Goal: Transaction & Acquisition: Purchase product/service

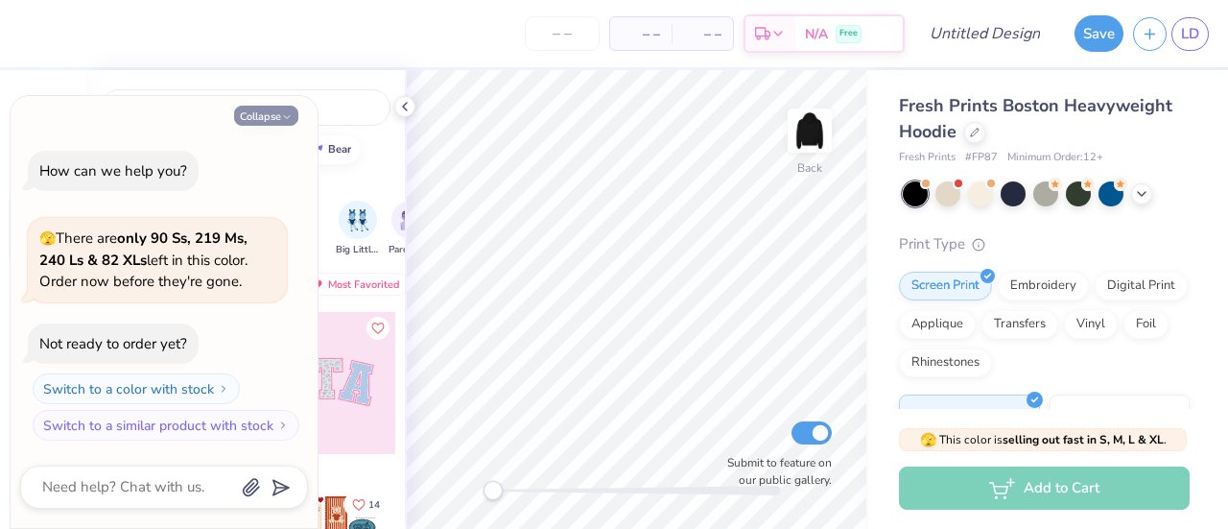
click at [264, 120] on button "Collapse" at bounding box center [266, 116] width 64 height 20
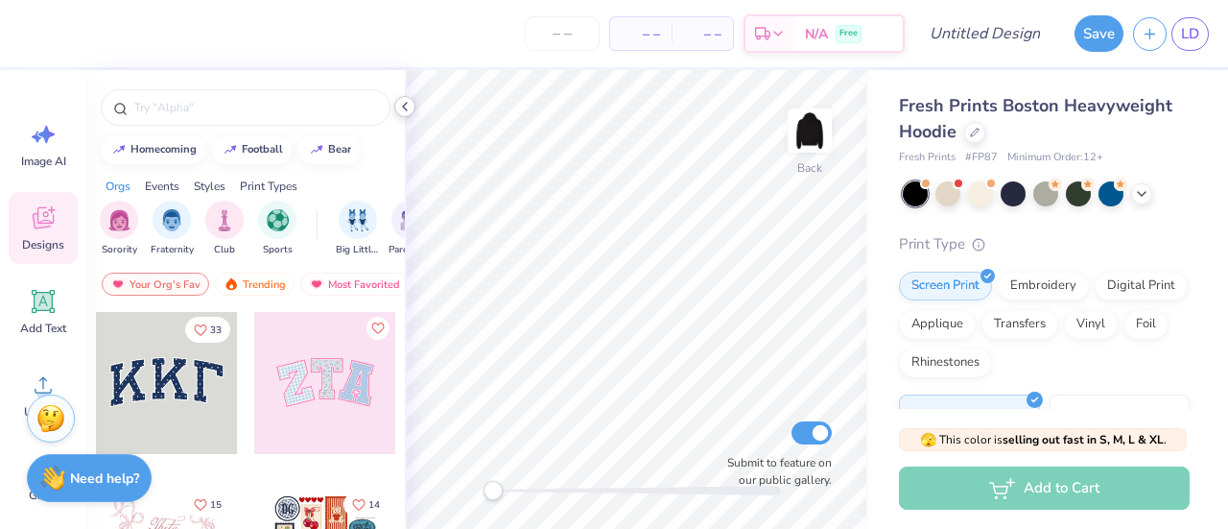
click at [402, 114] on div at bounding box center [404, 106] width 21 height 21
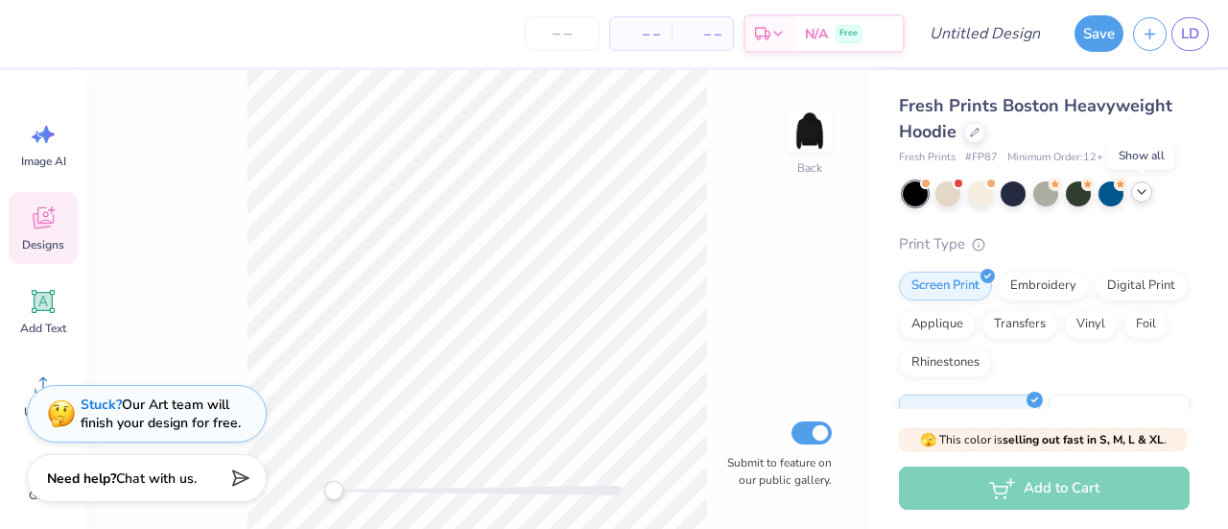
click at [1140, 193] on polyline at bounding box center [1142, 192] width 8 height 4
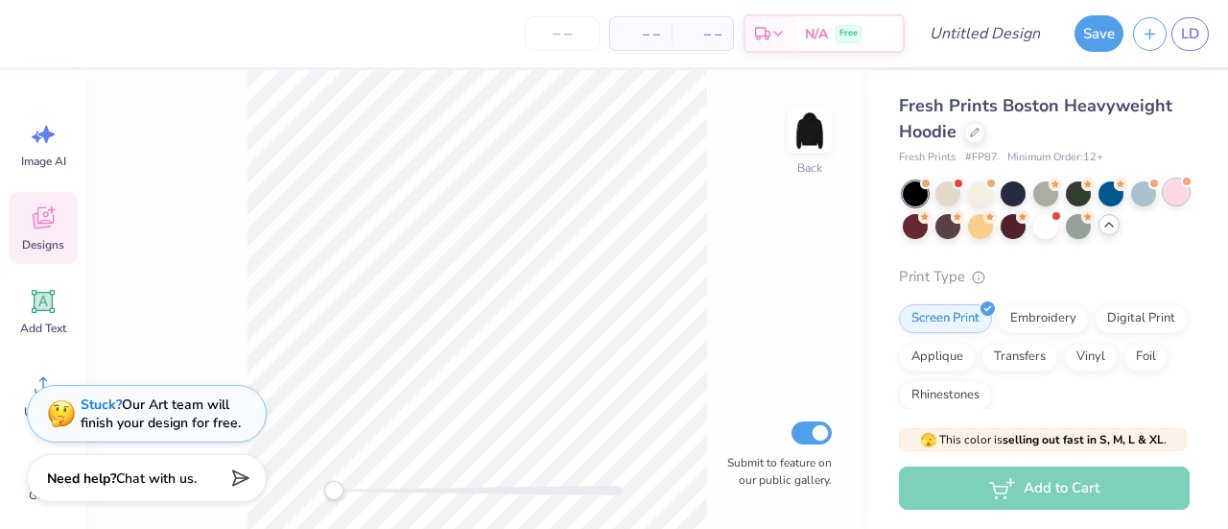
click at [1164, 204] on div at bounding box center [1176, 191] width 25 height 25
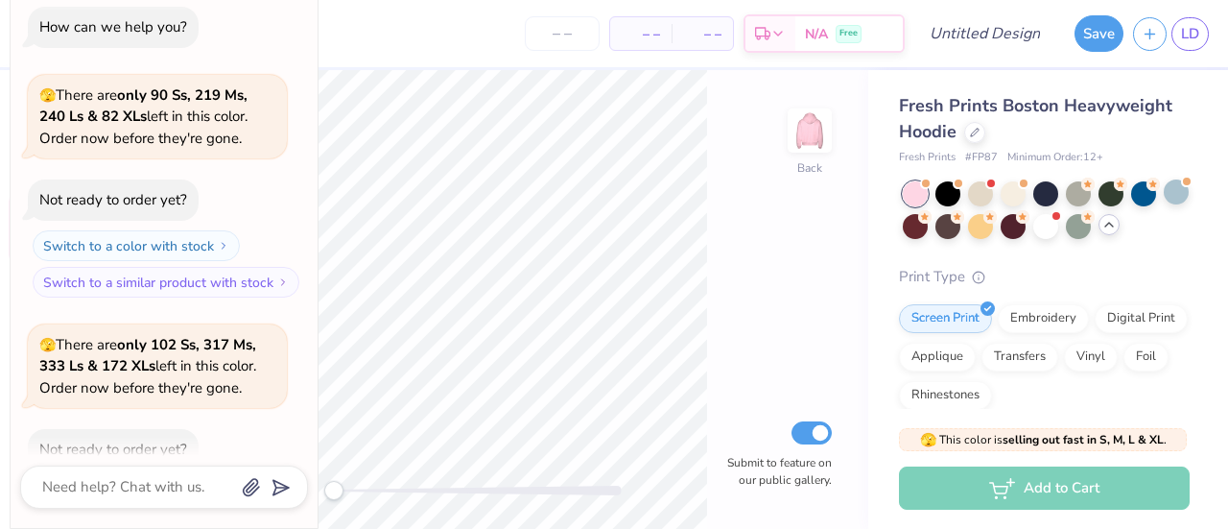
scroll to position [105, 0]
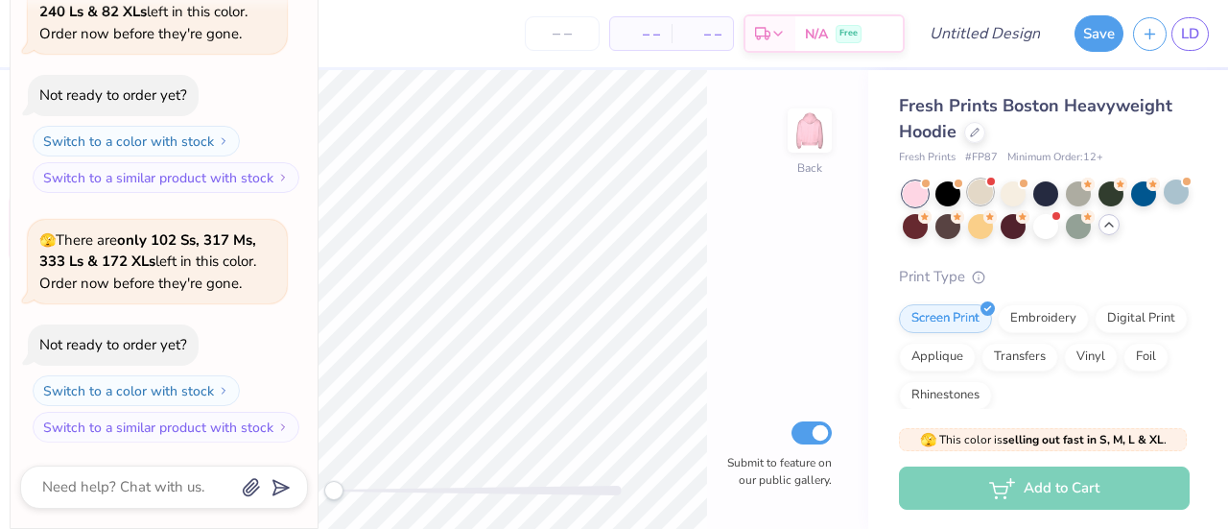
click at [979, 197] on div at bounding box center [980, 191] width 25 height 25
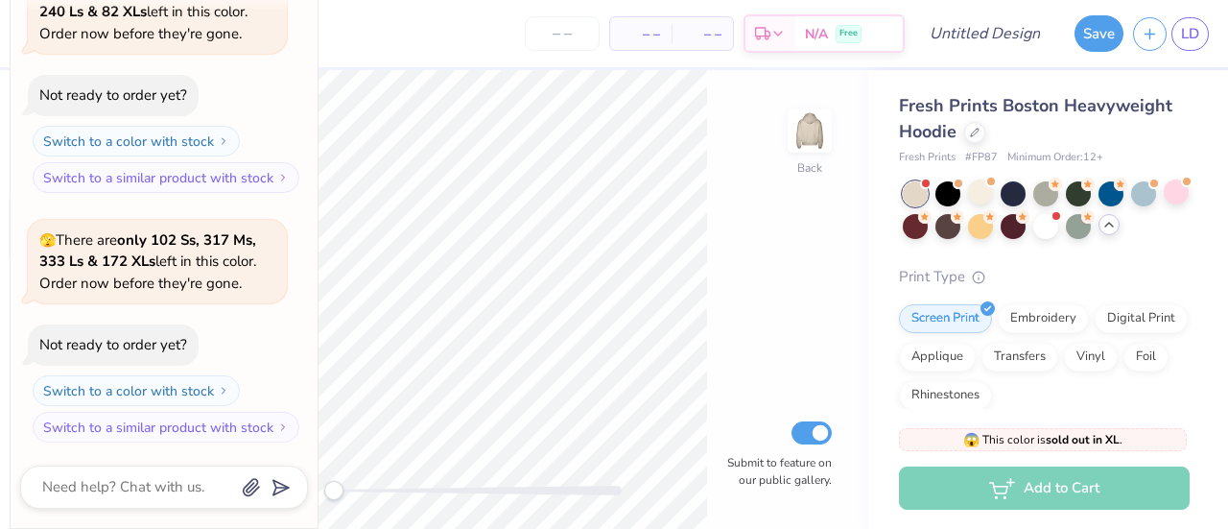
scroll to position [397, 0]
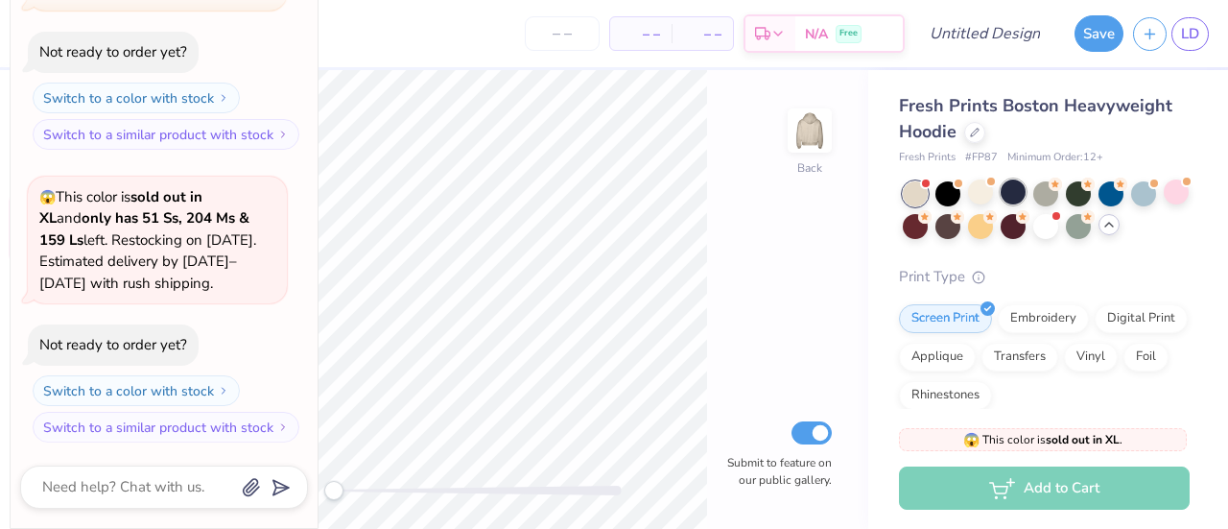
click at [1013, 198] on div at bounding box center [1013, 191] width 25 height 25
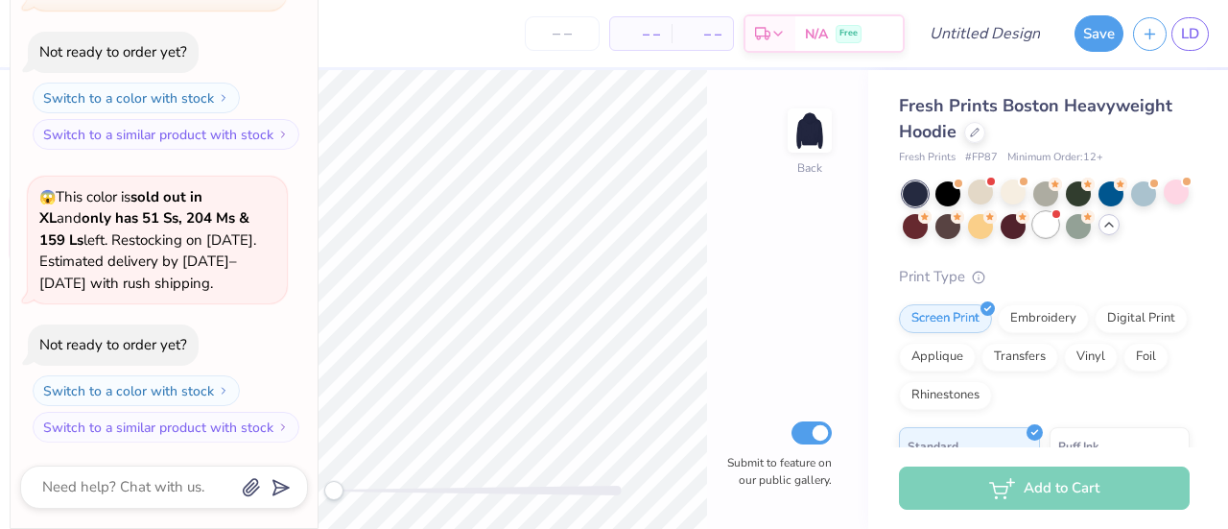
click at [1059, 221] on div at bounding box center [1046, 224] width 25 height 25
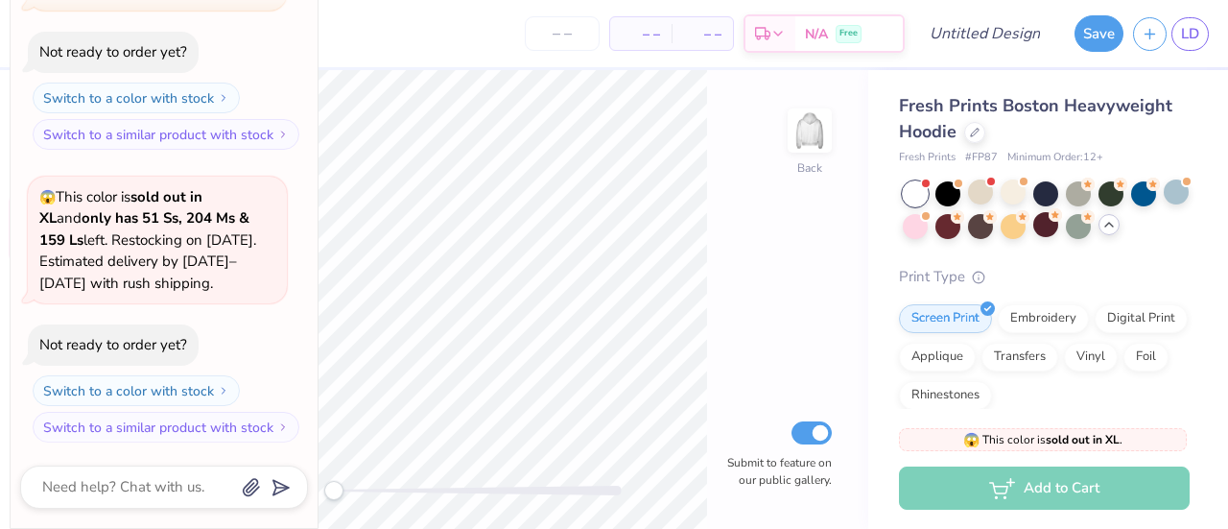
scroll to position [691, 0]
click at [1031, 227] on div at bounding box center [1046, 210] width 287 height 58
click at [1026, 224] on div at bounding box center [1013, 224] width 25 height 25
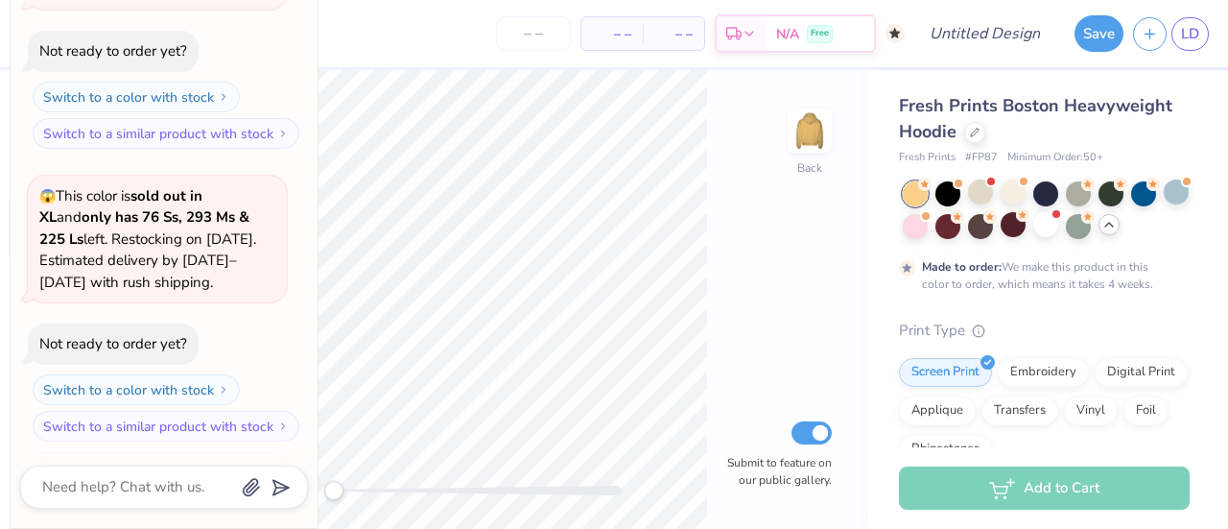
scroll to position [848, 0]
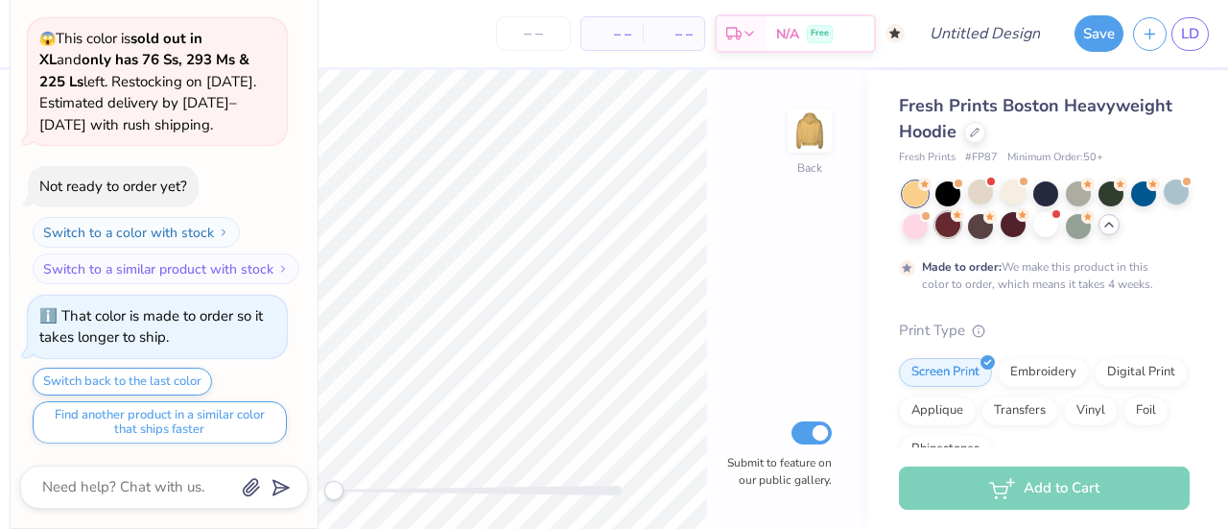
click at [961, 235] on div at bounding box center [948, 224] width 25 height 25
type textarea "x"
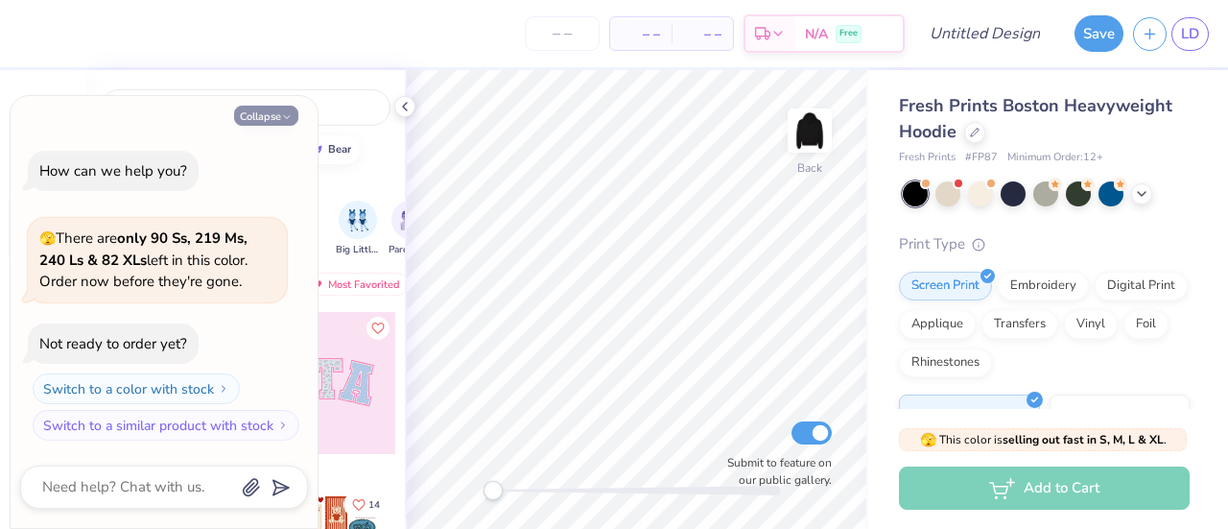
click at [283, 115] on icon "button" at bounding box center [287, 117] width 12 height 12
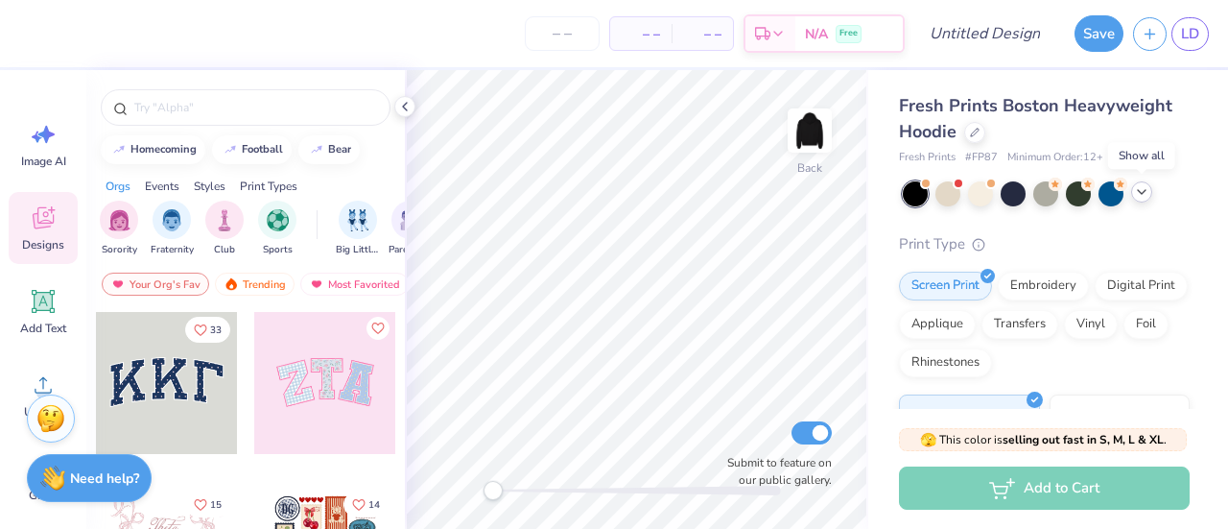
click at [1137, 194] on icon at bounding box center [1141, 191] width 15 height 15
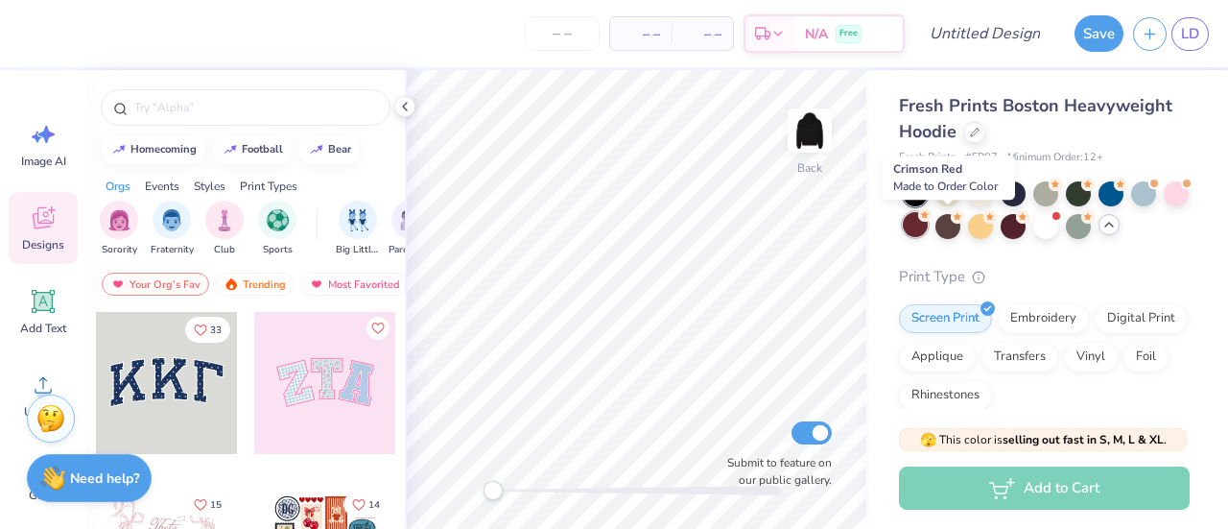
click at [928, 224] on div at bounding box center [915, 224] width 25 height 25
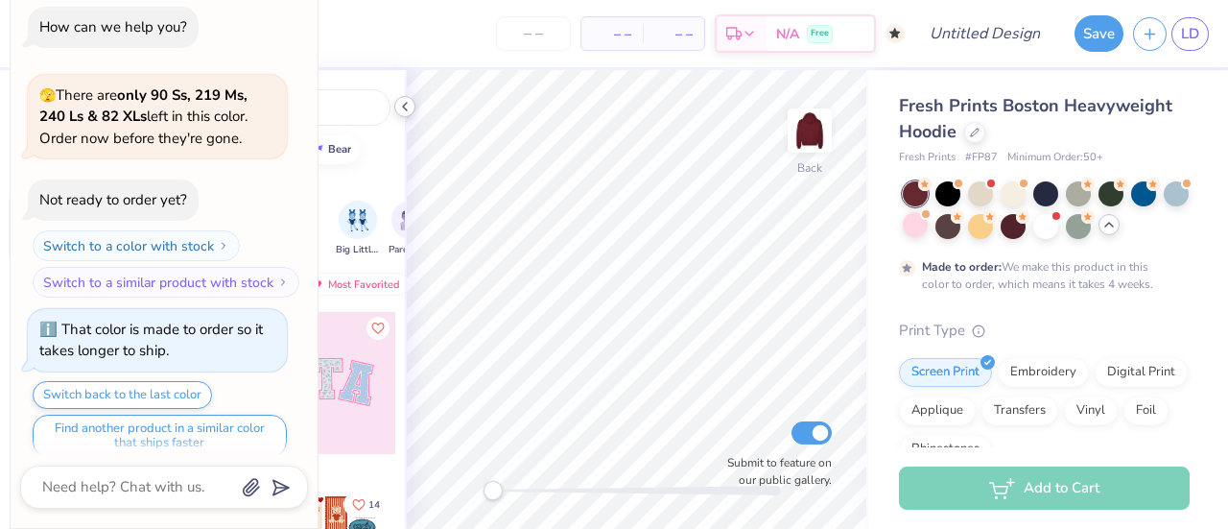
click at [409, 102] on icon at bounding box center [404, 106] width 15 height 15
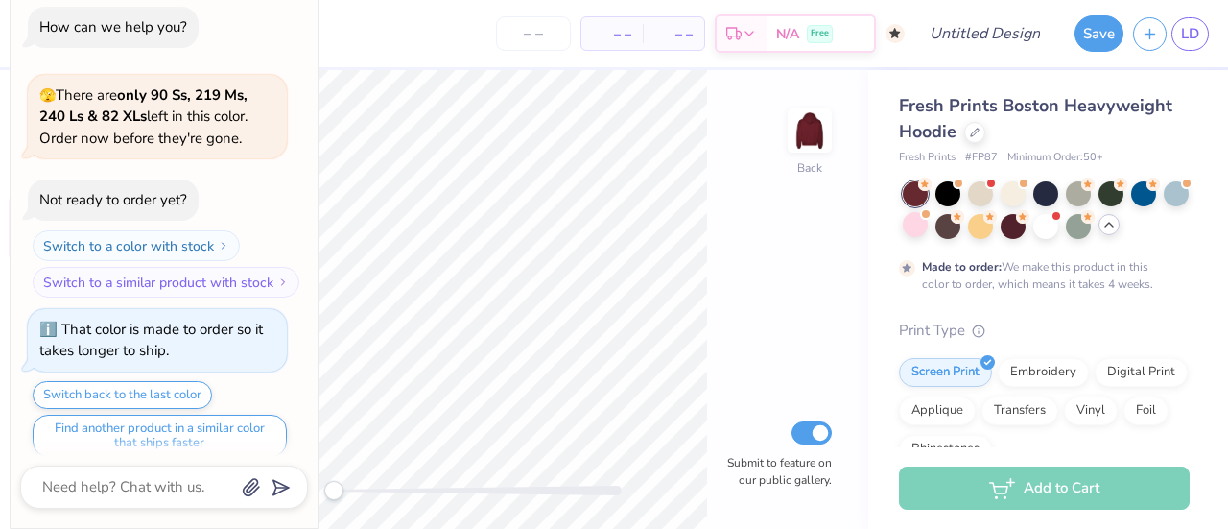
type textarea "x"
click at [28, 154] on icon at bounding box center [30, 147] width 16 height 19
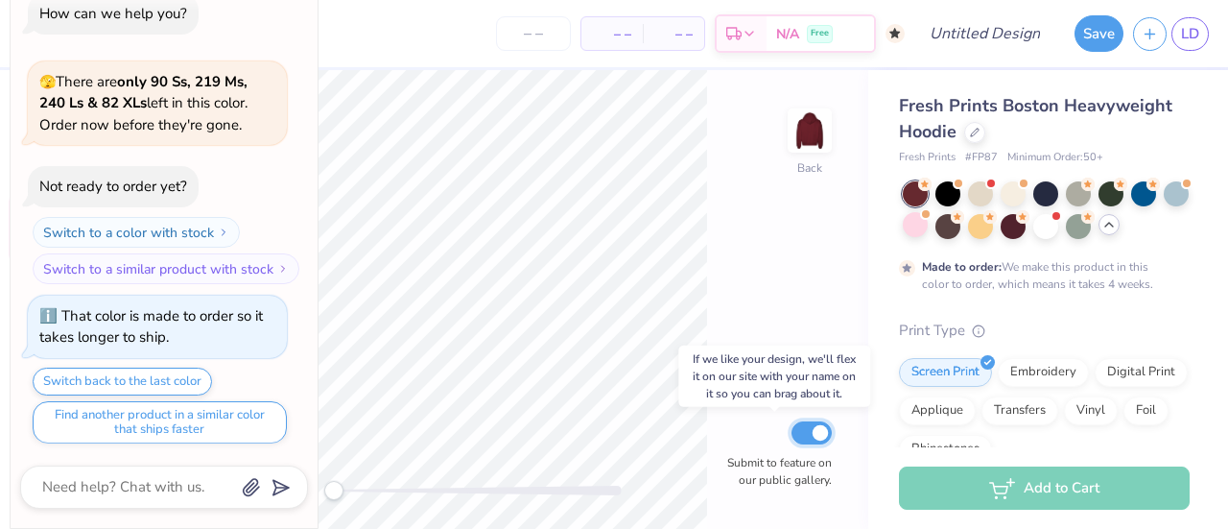
click at [809, 427] on input "Submit to feature on our public gallery." at bounding box center [812, 432] width 40 height 23
checkbox input "false"
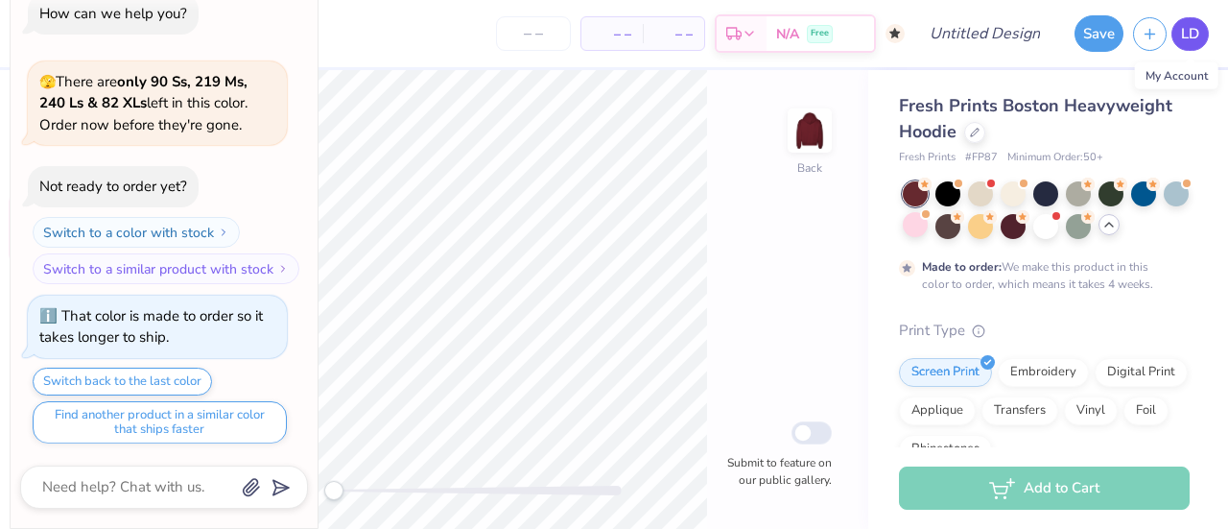
click at [1188, 35] on span "LD" at bounding box center [1190, 34] width 18 height 22
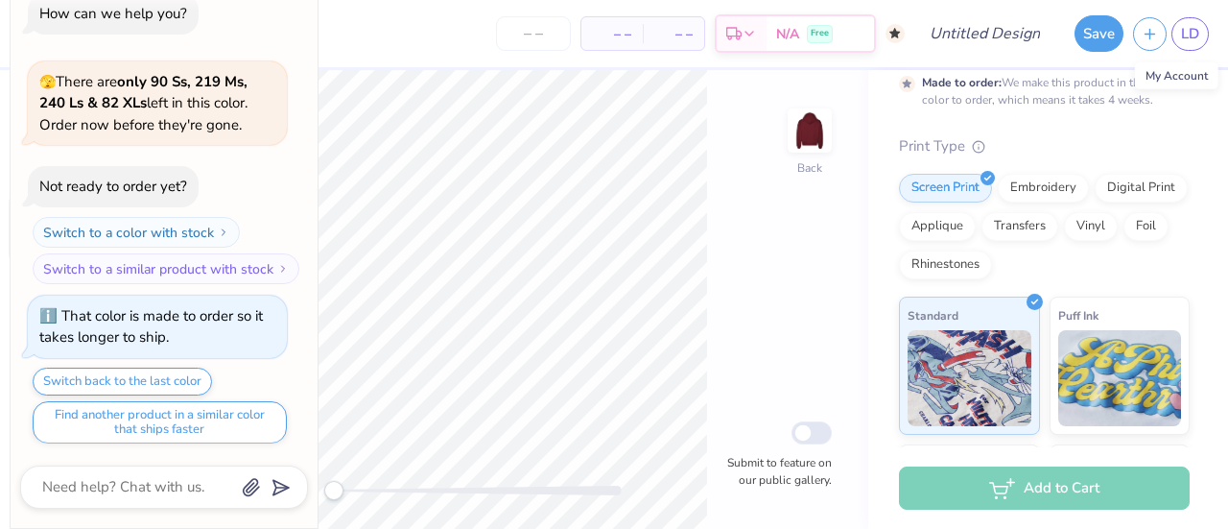
scroll to position [192, 0]
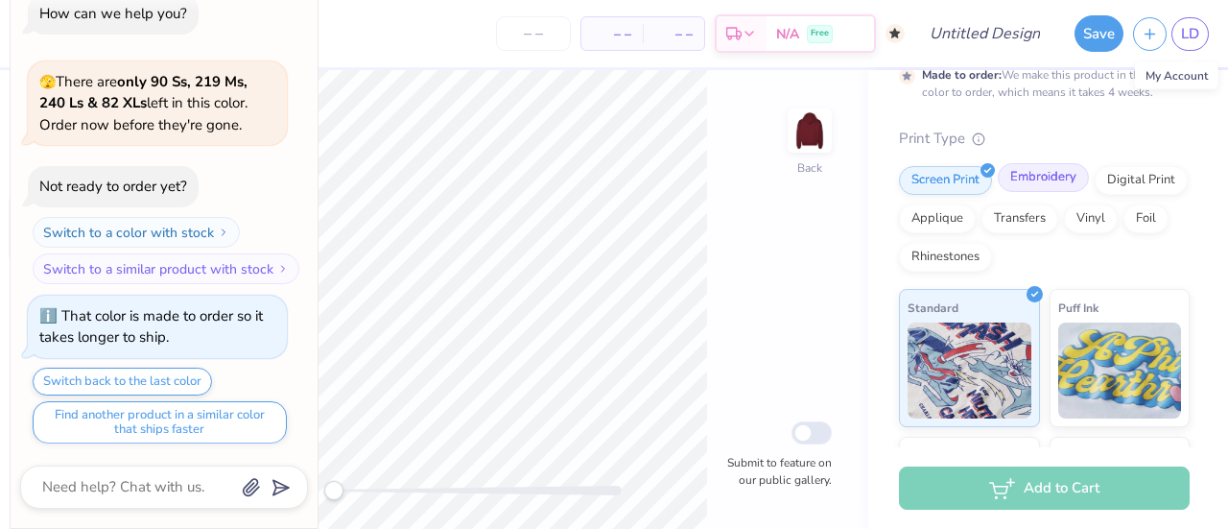
click at [1048, 182] on div "Embroidery" at bounding box center [1043, 177] width 91 height 29
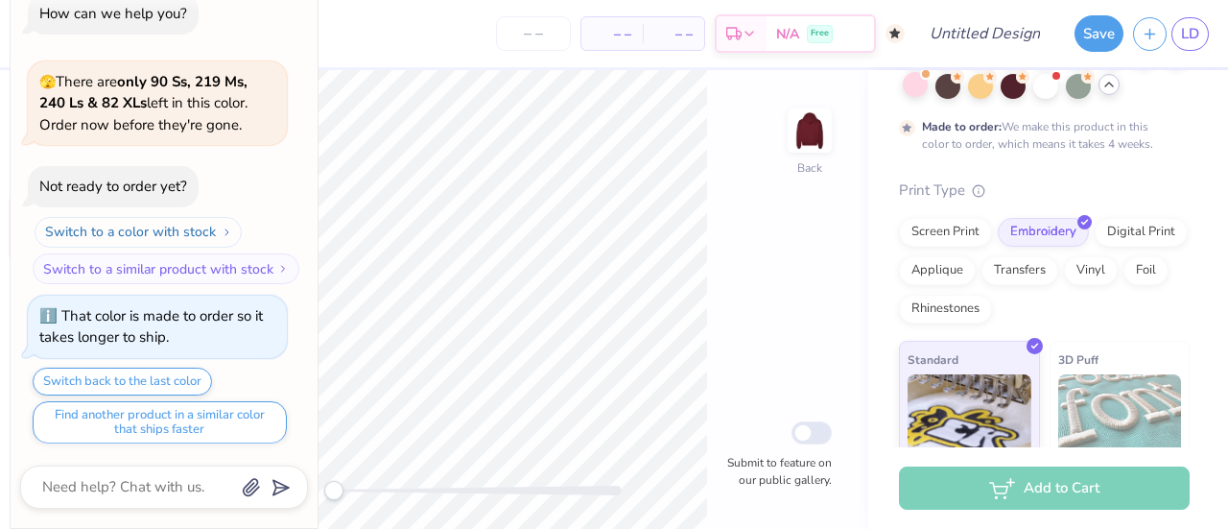
scroll to position [0, 0]
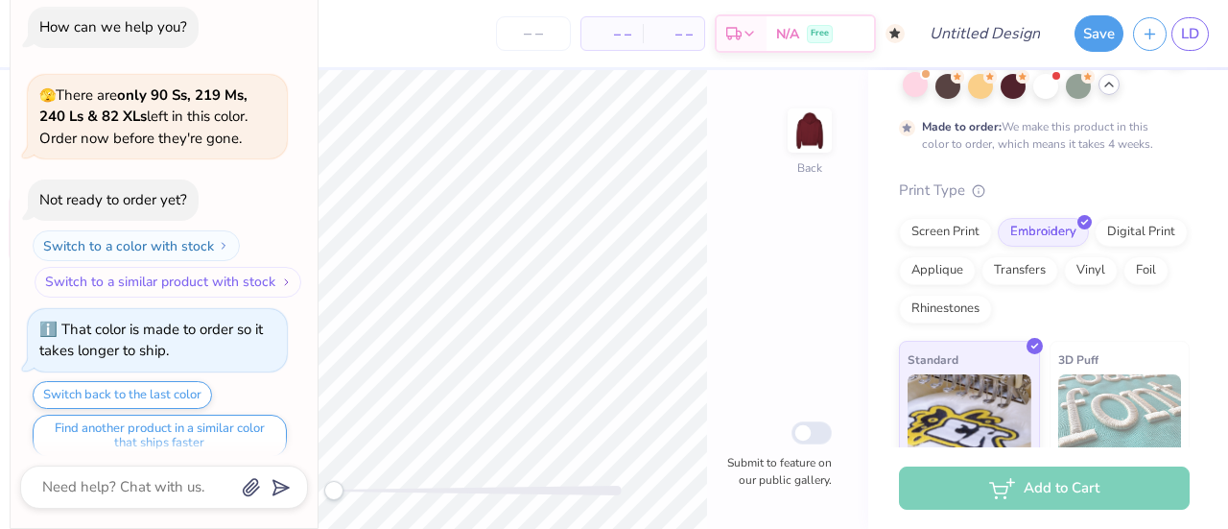
click at [203, 279] on button "Switch to a similar product with stock" at bounding box center [168, 282] width 267 height 31
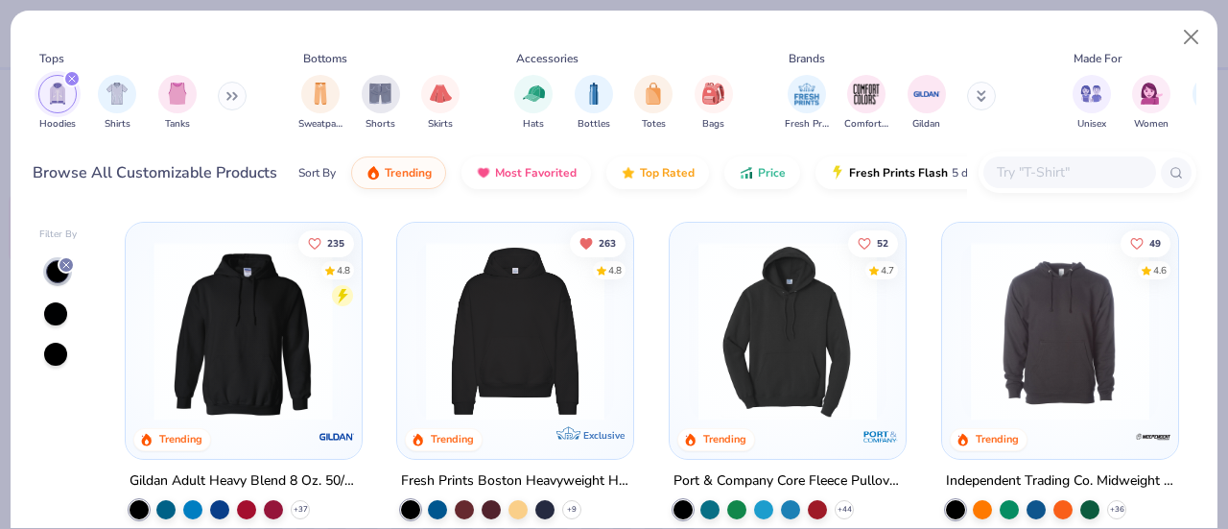
click at [145, 299] on img at bounding box center [46, 331] width 198 height 179
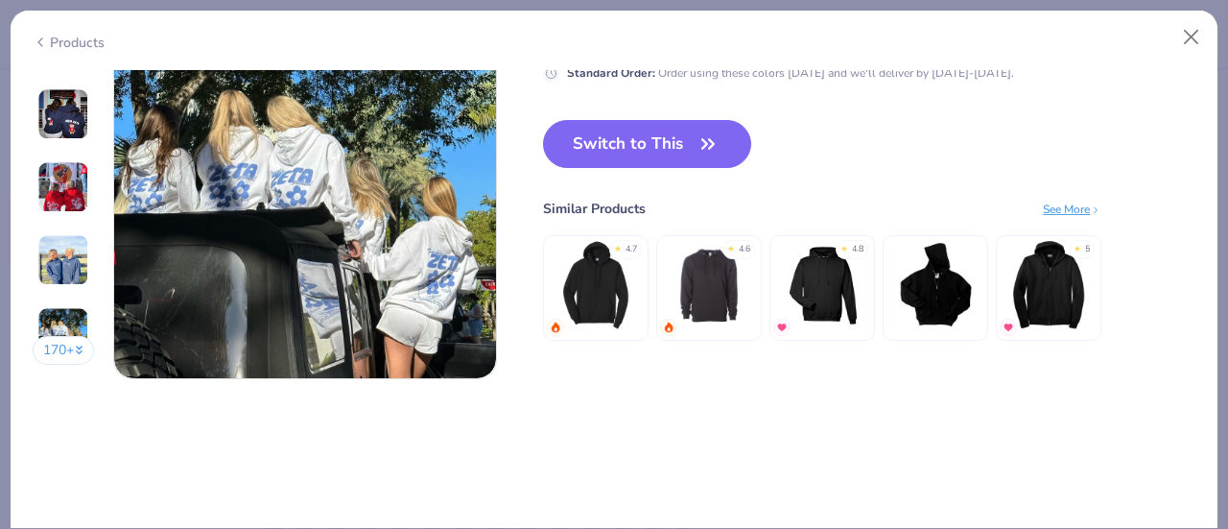
scroll to position [2456, 0]
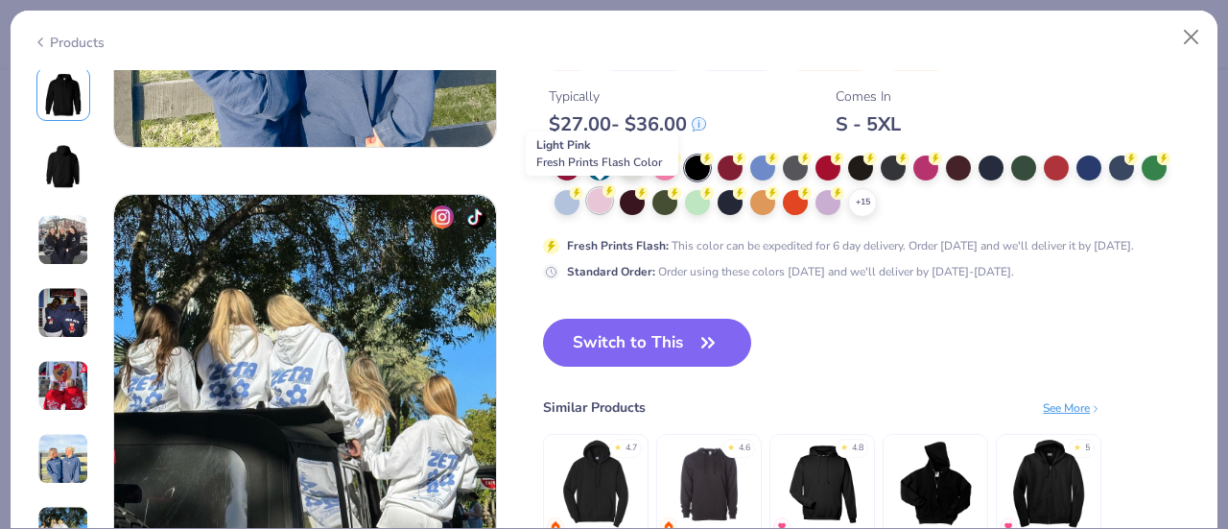
click at [599, 197] on div at bounding box center [599, 200] width 25 height 25
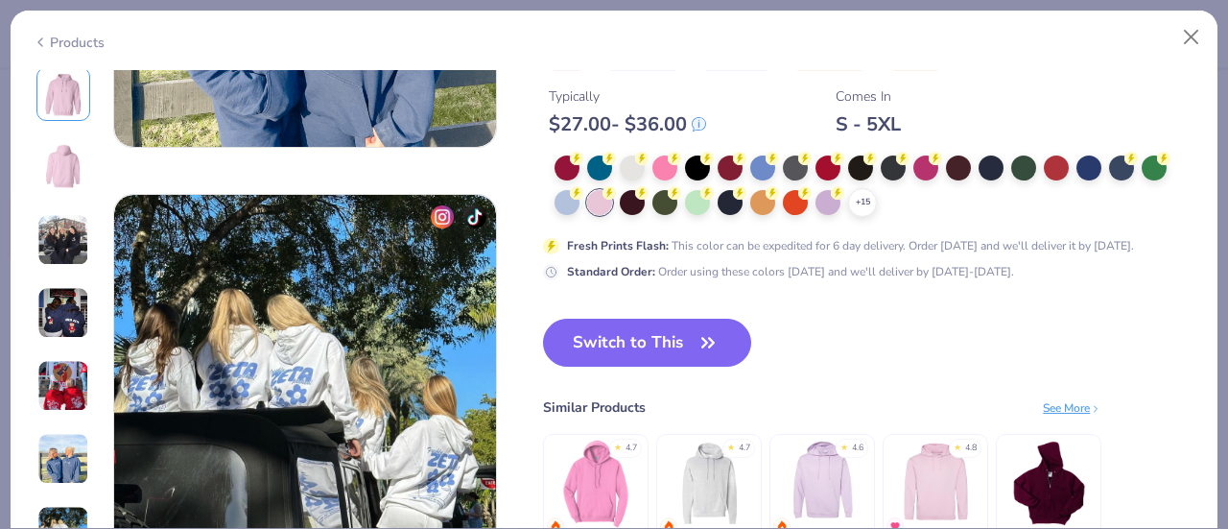
click at [57, 245] on img at bounding box center [63, 240] width 52 height 52
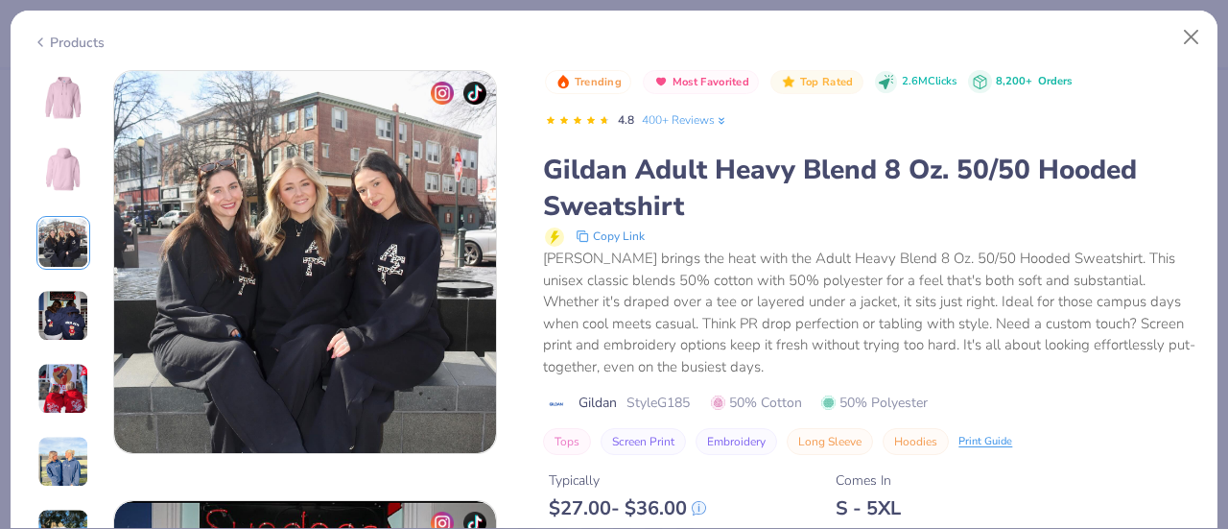
scroll to position [860, 0]
click at [59, 346] on div "170 +" at bounding box center [64, 325] width 62 height 511
click at [62, 464] on img at bounding box center [63, 462] width 52 height 52
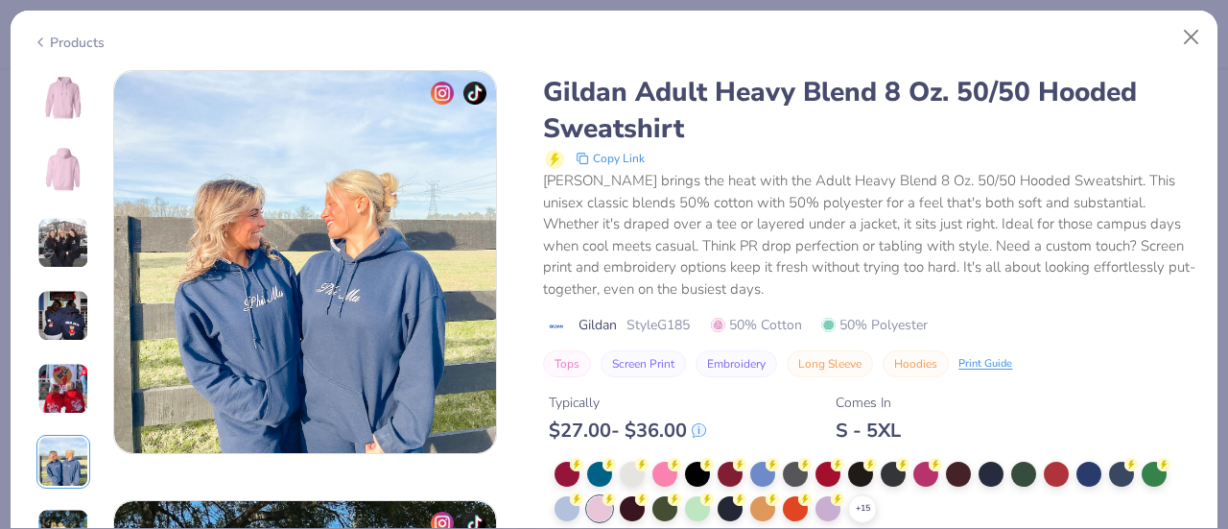
scroll to position [2521, 0]
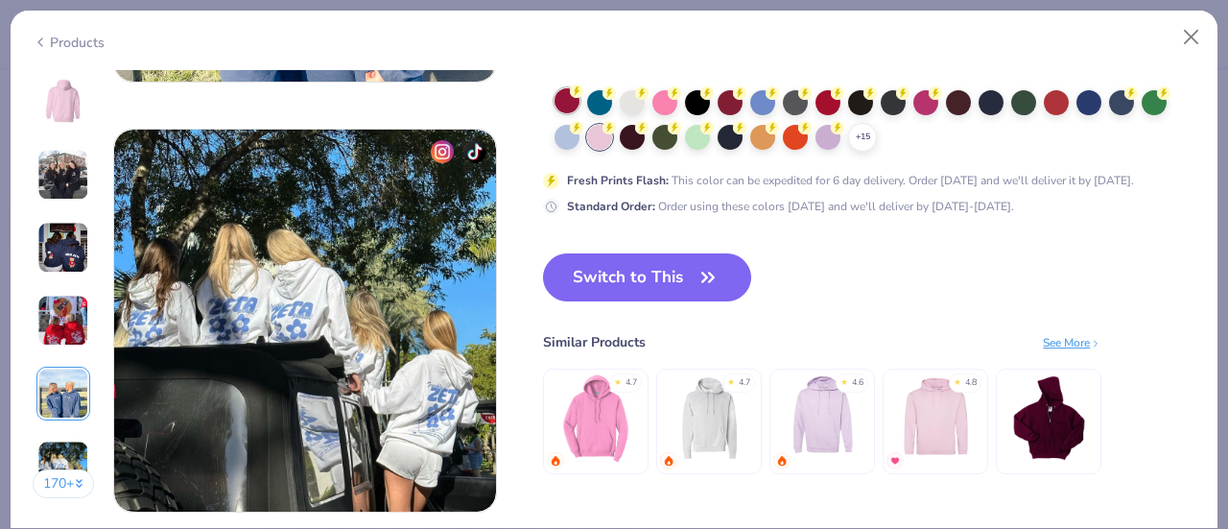
click at [566, 92] on div at bounding box center [567, 100] width 25 height 25
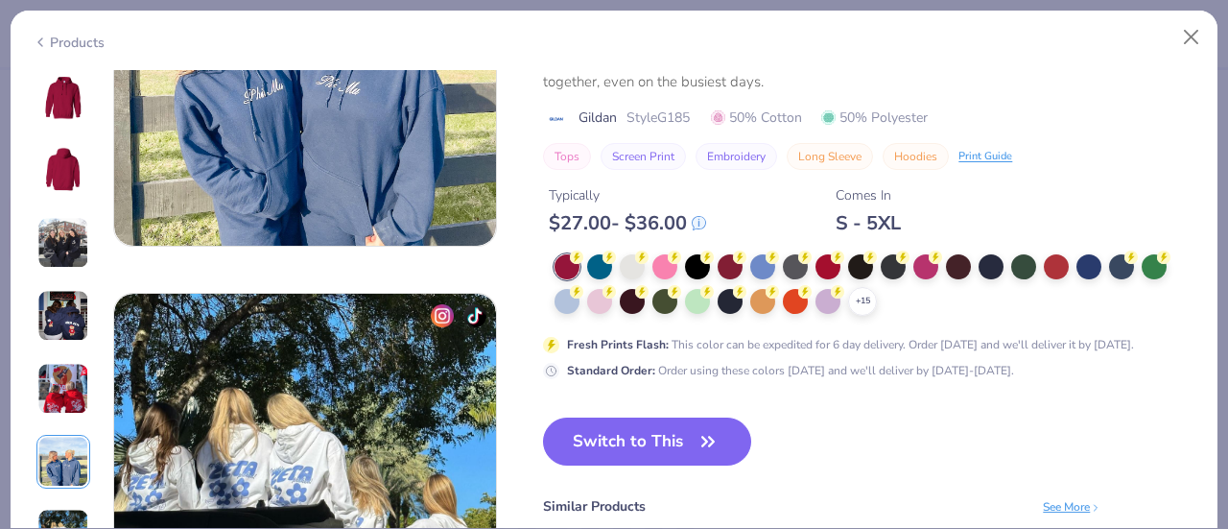
scroll to position [2358, 0]
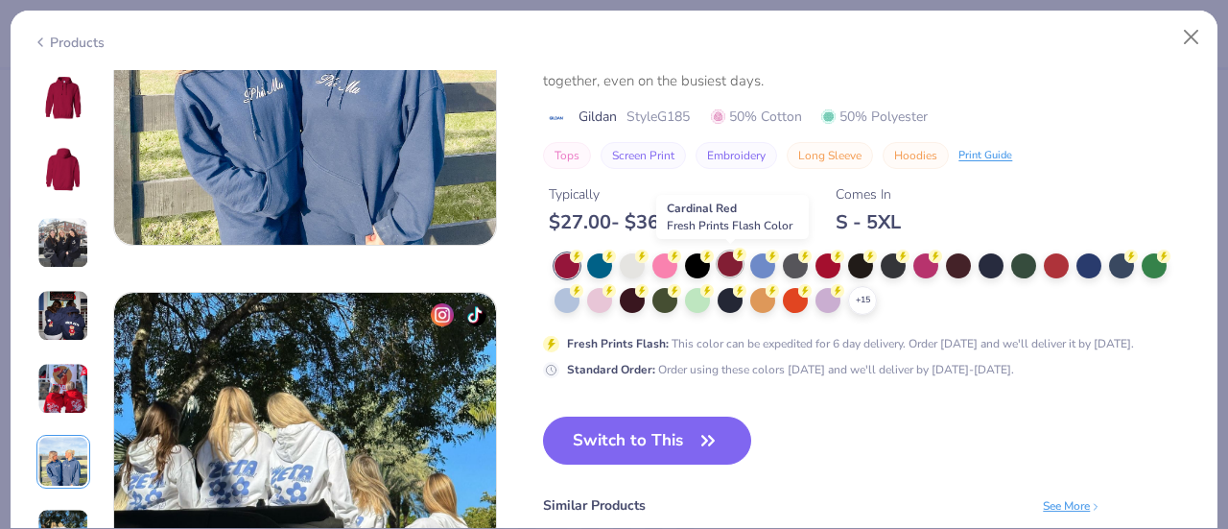
click at [731, 265] on div at bounding box center [730, 263] width 25 height 25
click at [874, 299] on div "+ 15" at bounding box center [862, 300] width 29 height 29
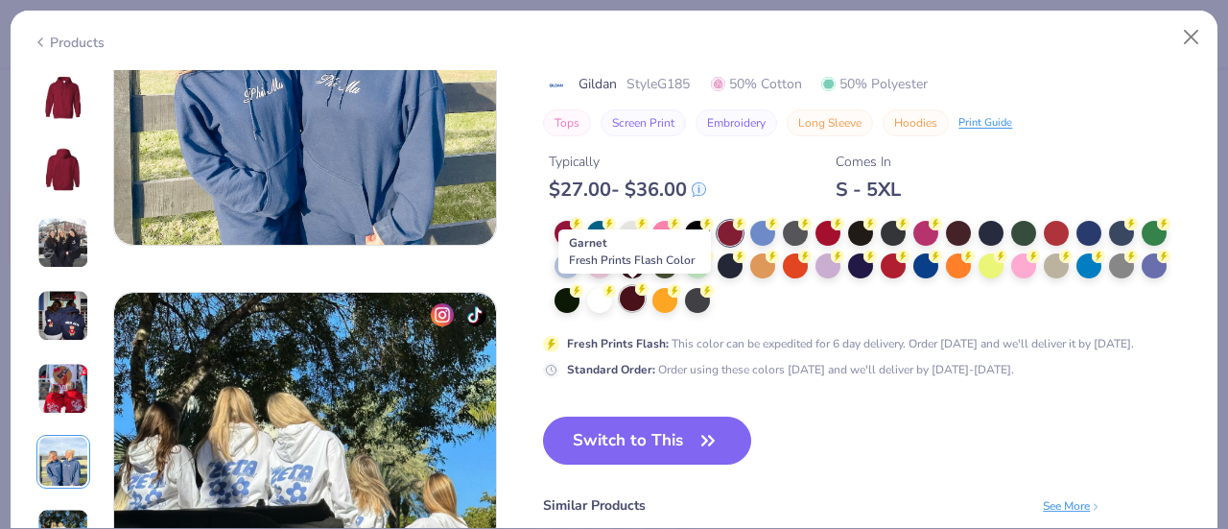
click at [626, 293] on div at bounding box center [632, 298] width 25 height 25
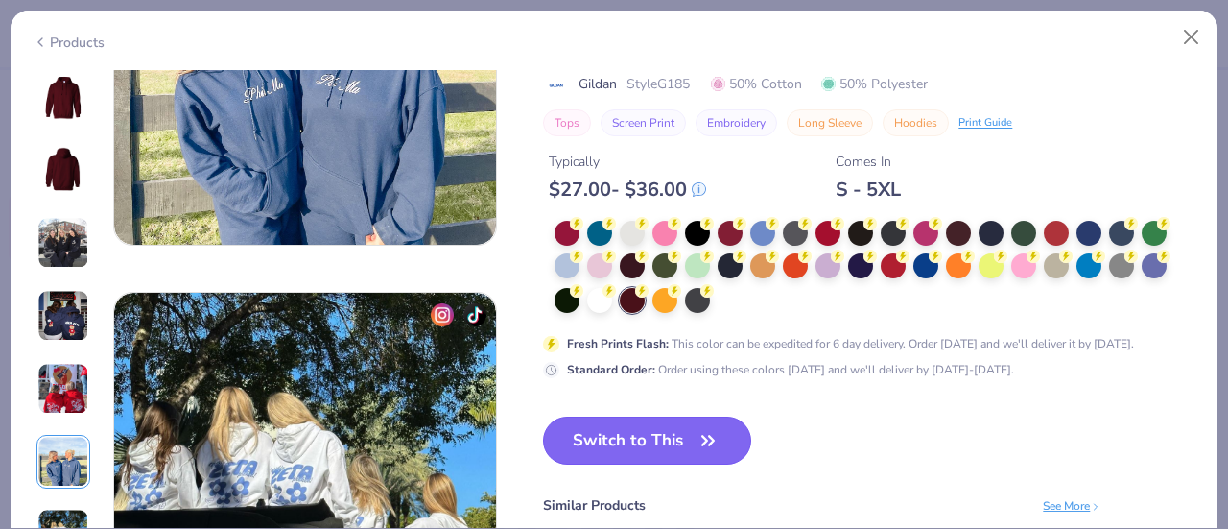
click at [623, 439] on button "Switch to This" at bounding box center [647, 441] width 208 height 48
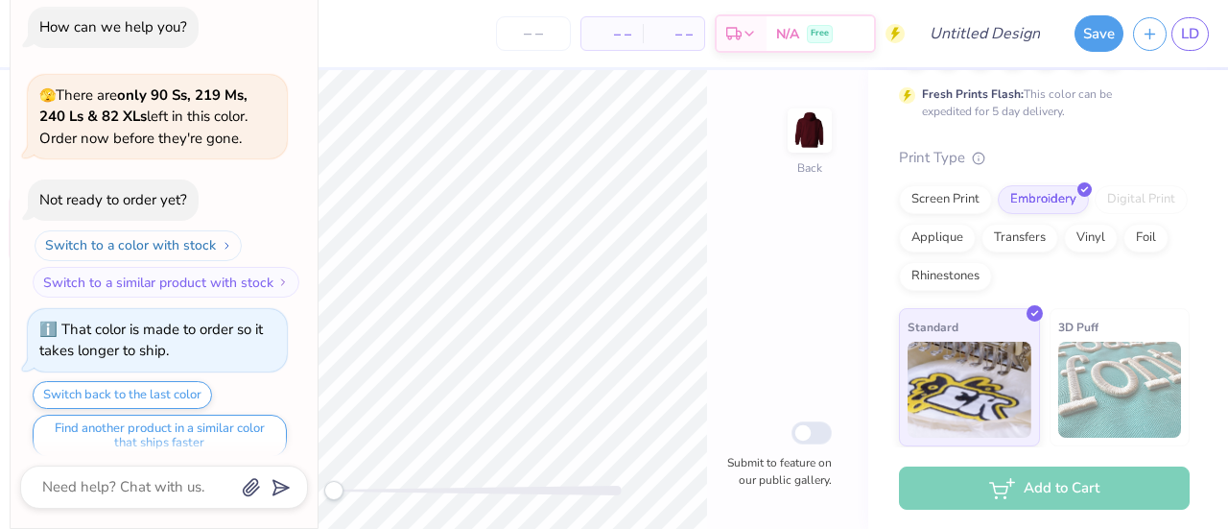
scroll to position [109, 0]
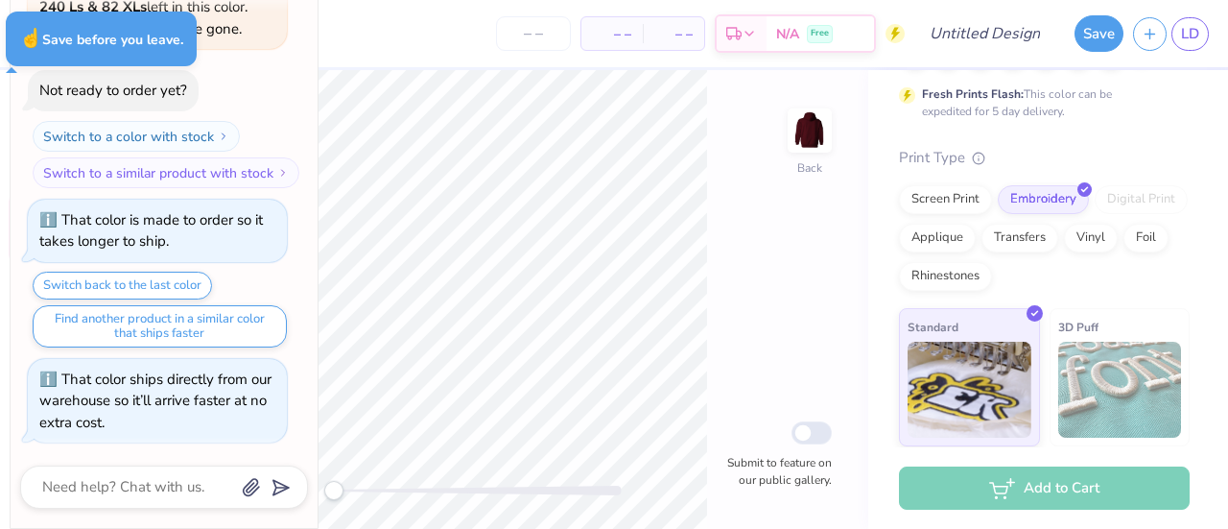
type textarea "x"
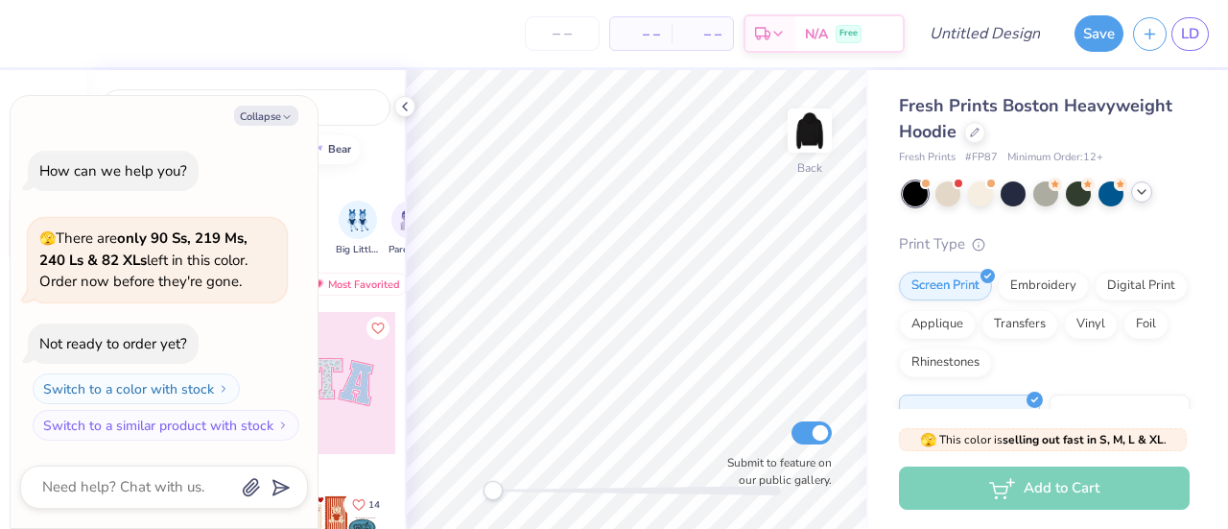
click at [1143, 202] on div at bounding box center [1142, 191] width 21 height 21
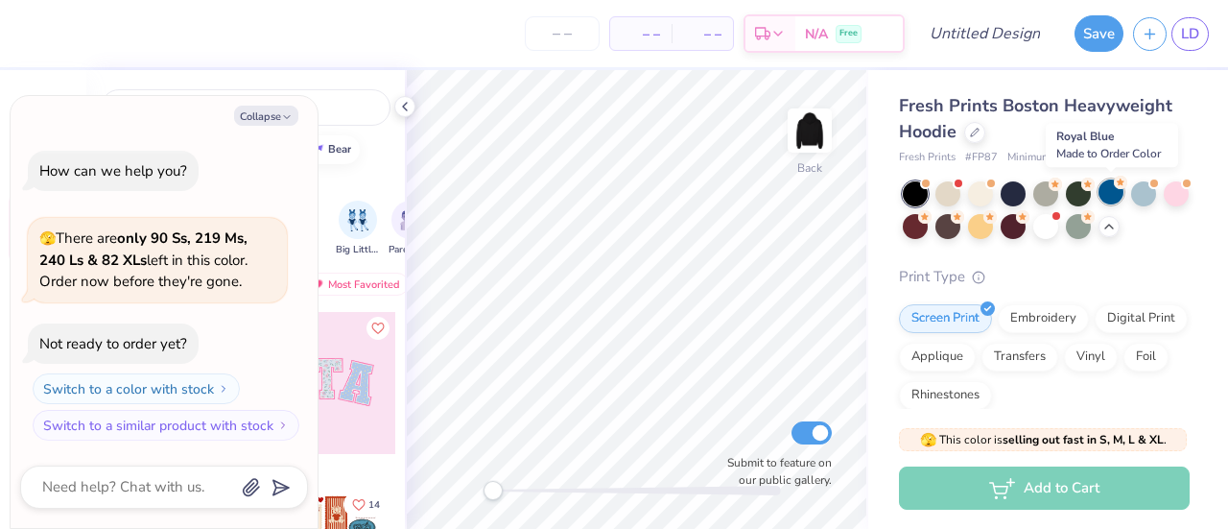
click at [1114, 189] on div at bounding box center [1111, 191] width 25 height 25
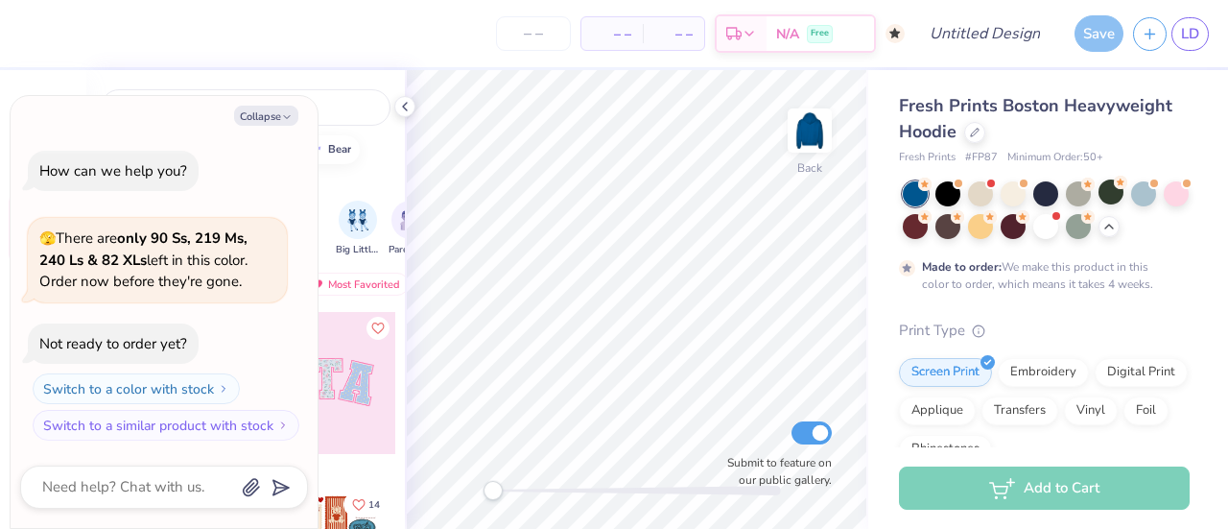
scroll to position [13, 0]
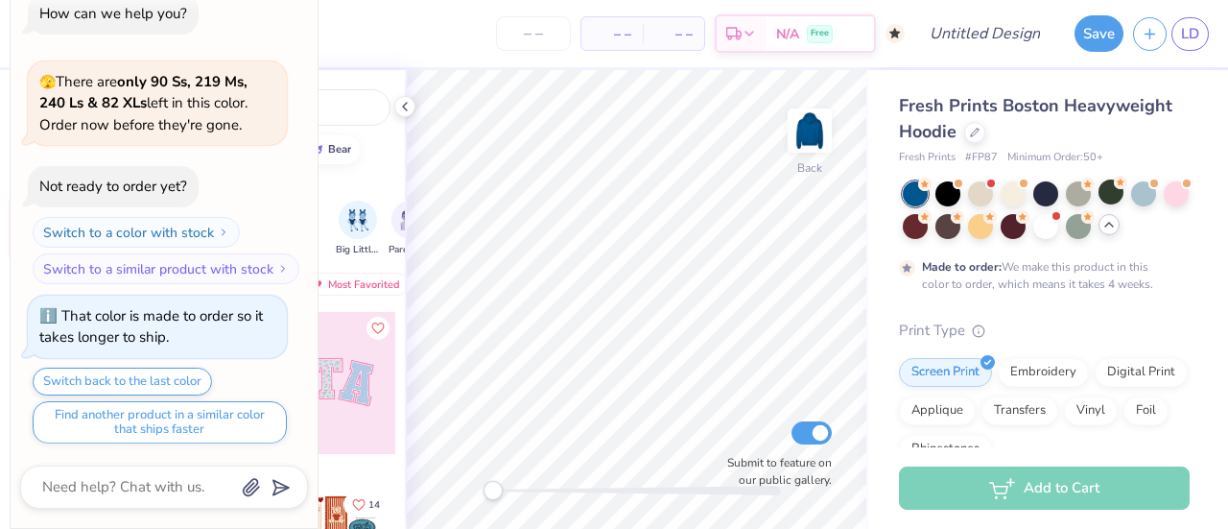
click at [1117, 221] on icon at bounding box center [1109, 224] width 15 height 15
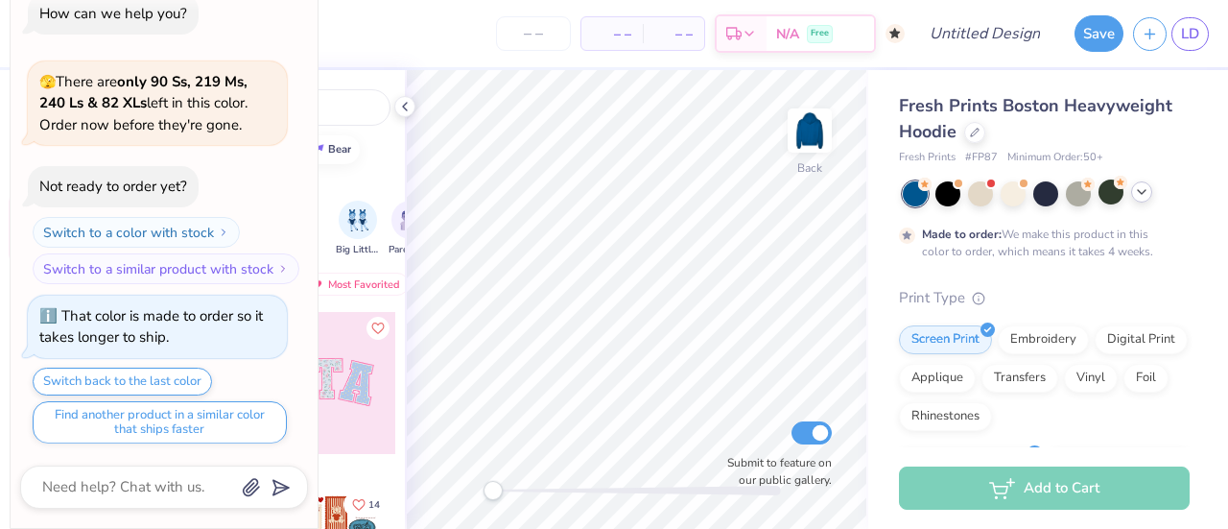
click at [1146, 221] on div "Made to order: We make this product in this color to order, which means it take…" at bounding box center [1044, 220] width 291 height 79
click at [1141, 193] on polyline at bounding box center [1142, 192] width 8 height 4
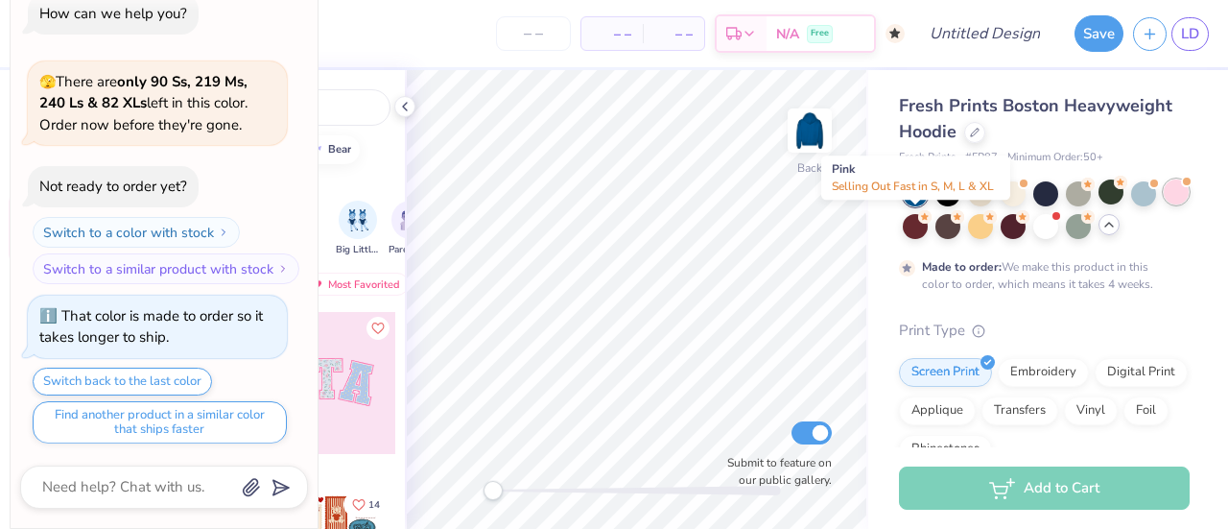
click at [1164, 204] on div at bounding box center [1176, 191] width 25 height 25
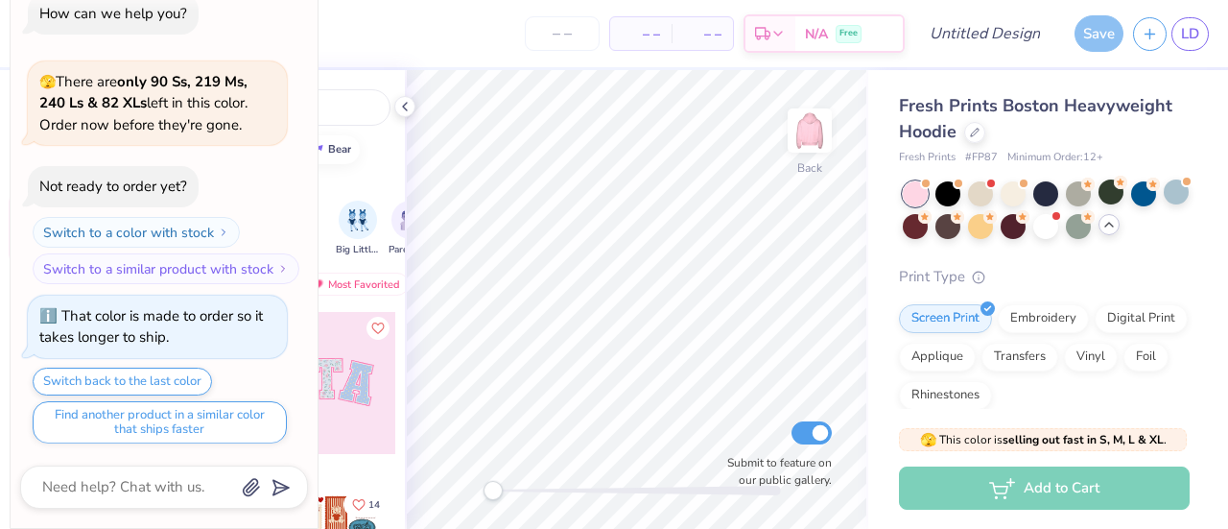
type textarea "x"
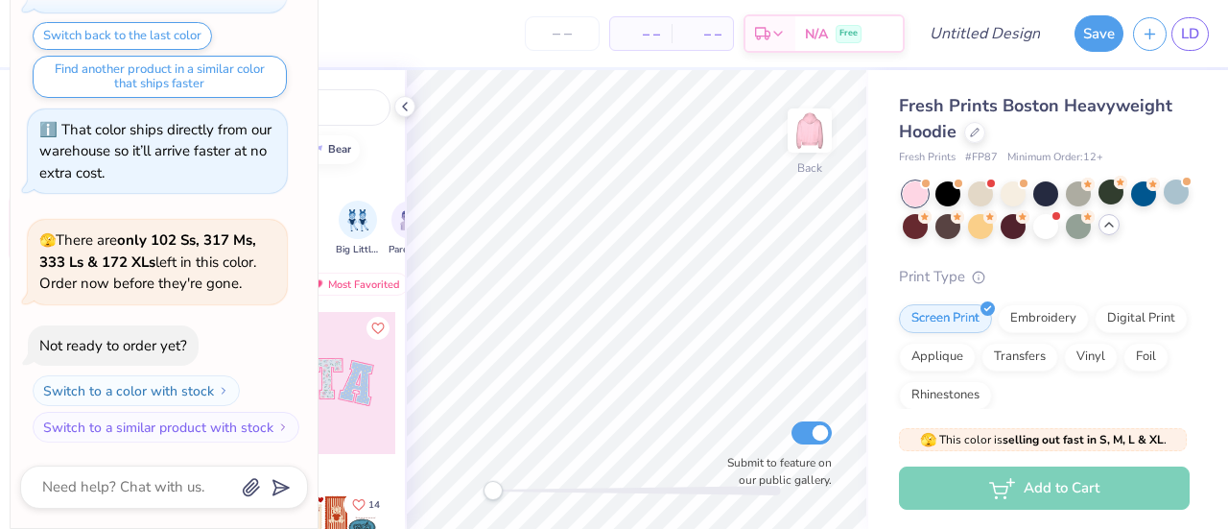
click at [378, 176] on div "Orgs Events Styles Print Types" at bounding box center [245, 181] width 319 height 27
click at [123, 480] on textarea at bounding box center [137, 487] width 195 height 26
type textarea "c"
type textarea "x"
type textarea "cl"
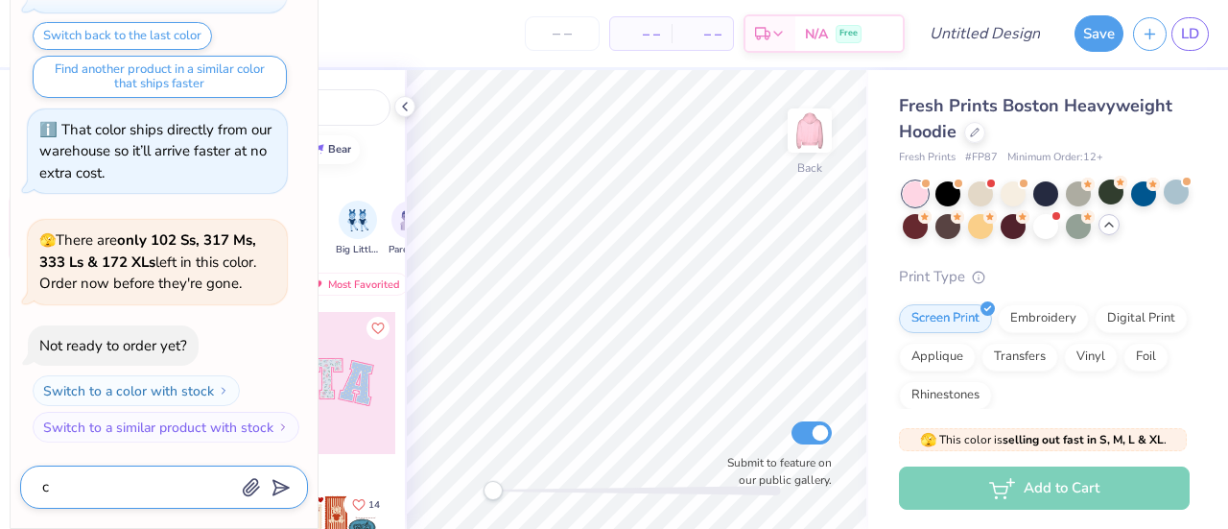
type textarea "x"
type textarea "clo"
type textarea "x"
type textarea "clos"
type textarea "x"
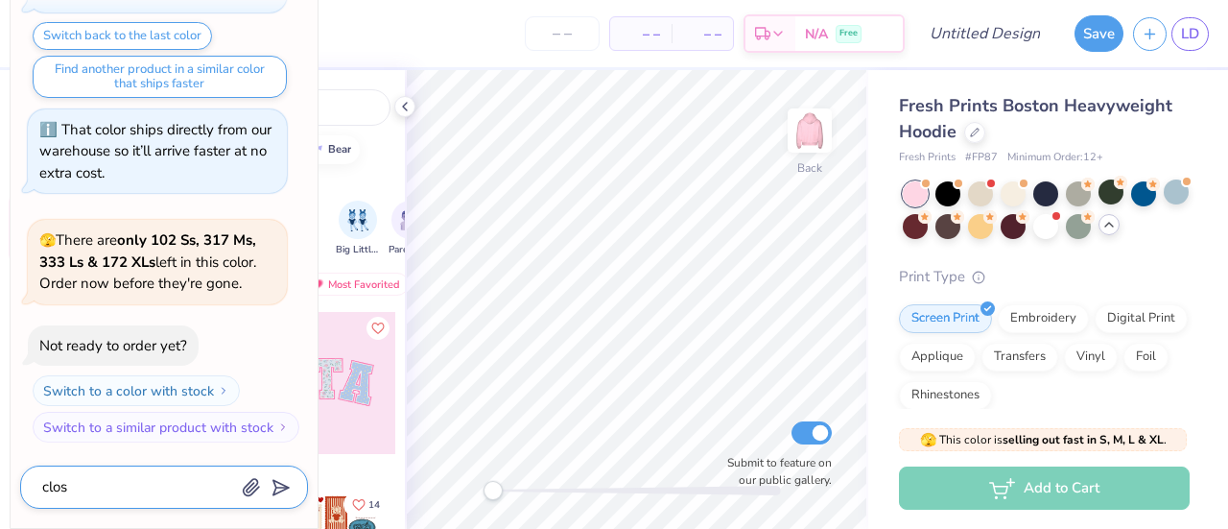
type textarea "close"
type textarea "x"
type textarea "close"
type textarea "x"
type textarea "close c"
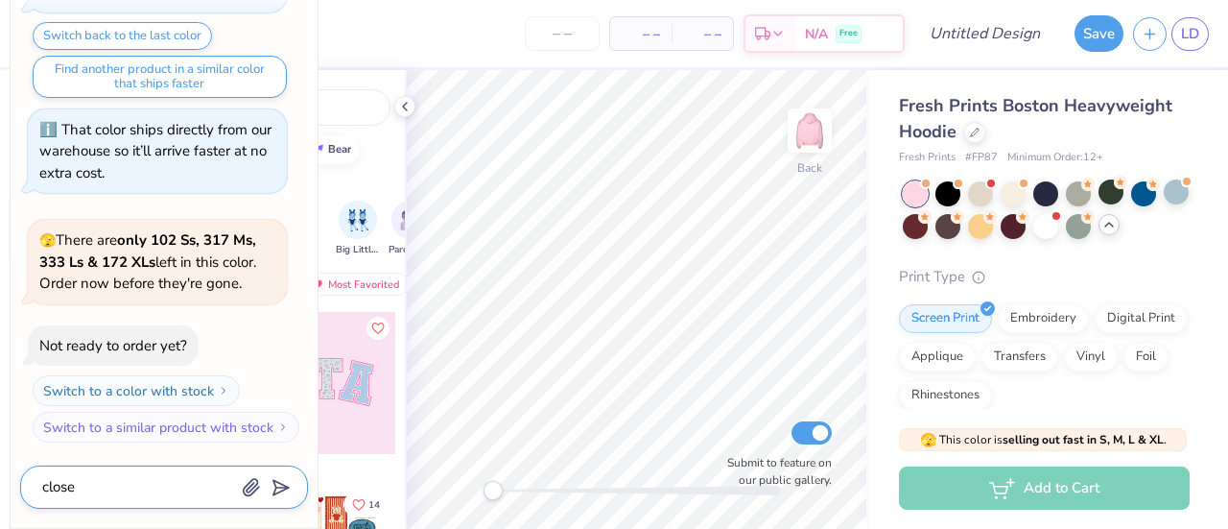
type textarea "x"
type textarea "close ch"
type textarea "x"
type textarea "close cha"
type textarea "x"
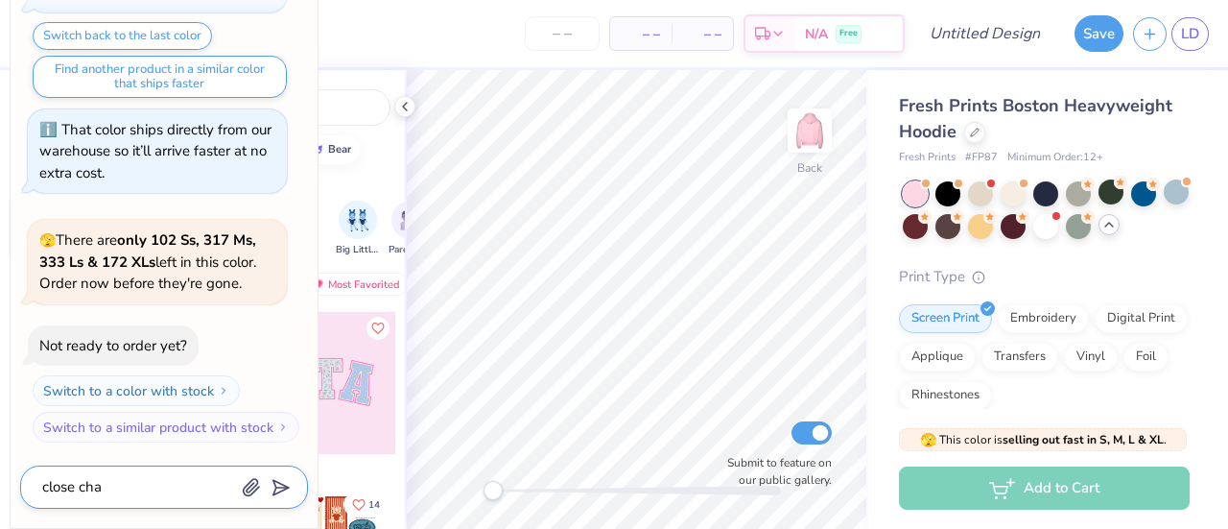
type textarea "close chat"
type textarea "x"
type textarea "close chat"
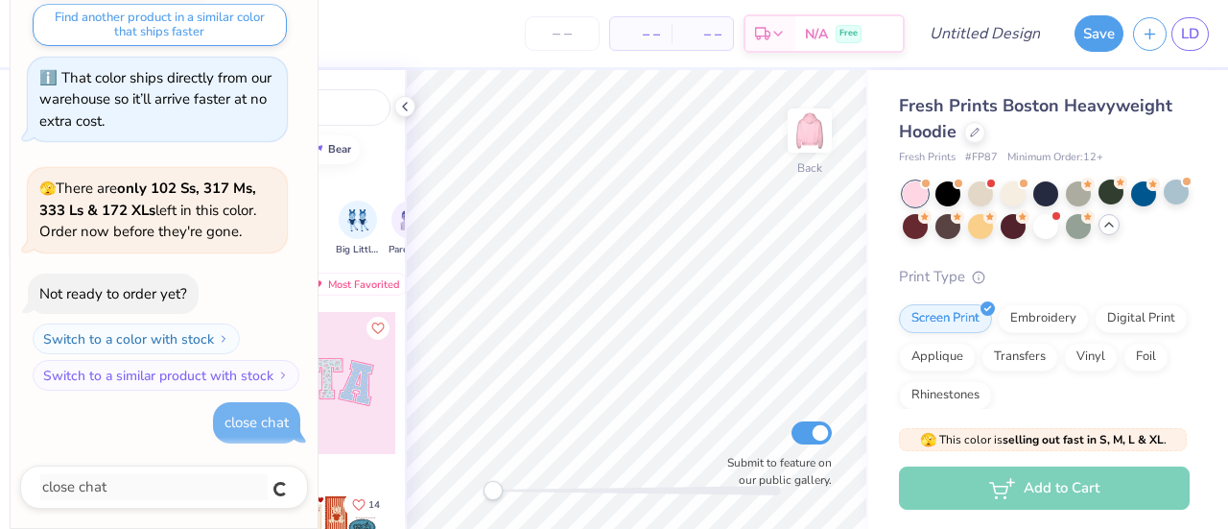
type textarea "x"
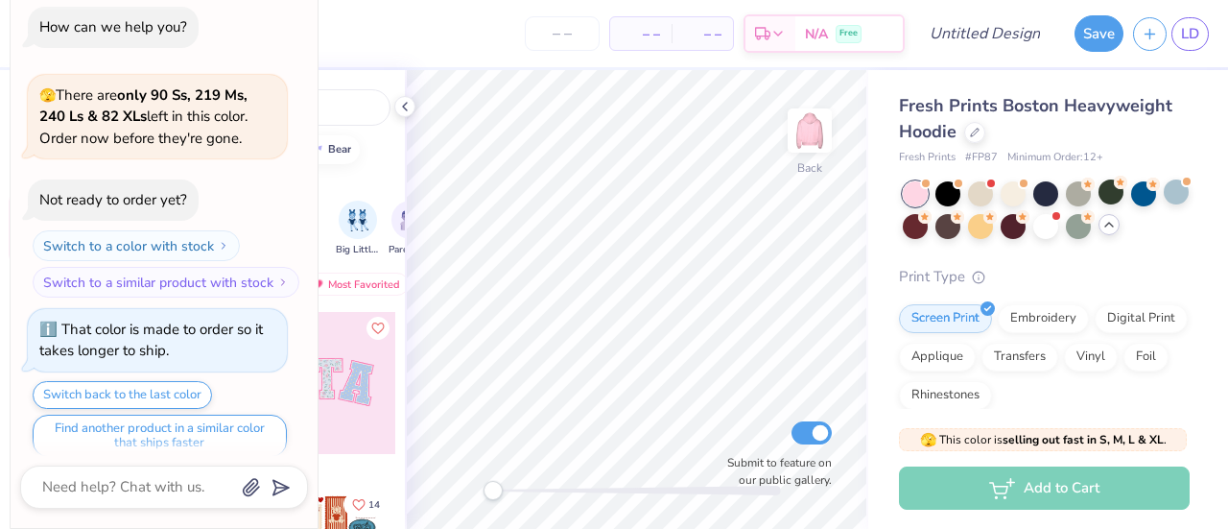
click at [327, 189] on div "Orgs Events Styles Print Types" at bounding box center [245, 181] width 319 height 27
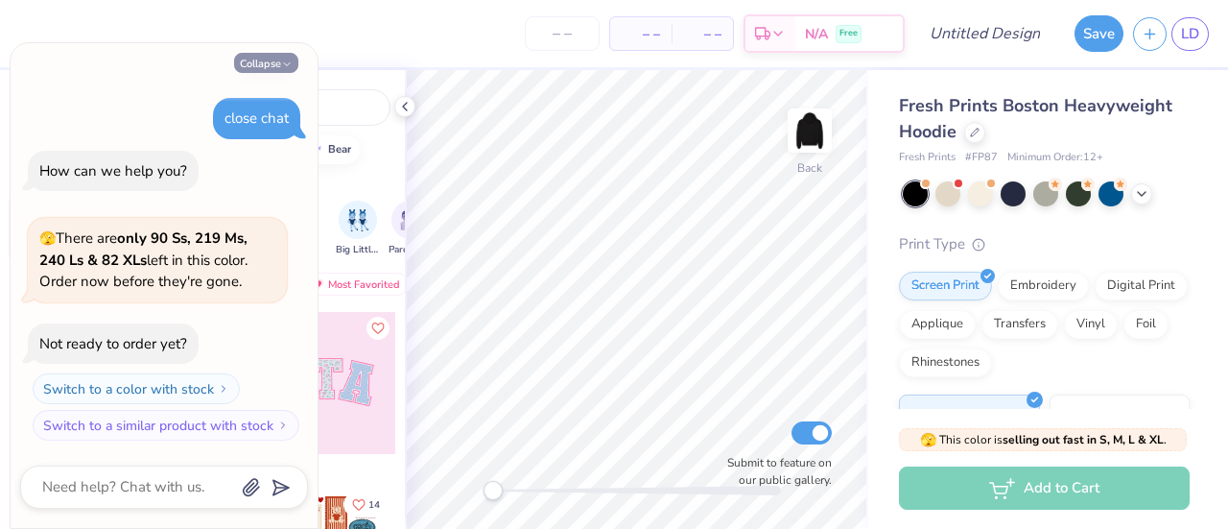
click at [259, 68] on button "Collapse" at bounding box center [266, 63] width 64 height 20
type textarea "x"
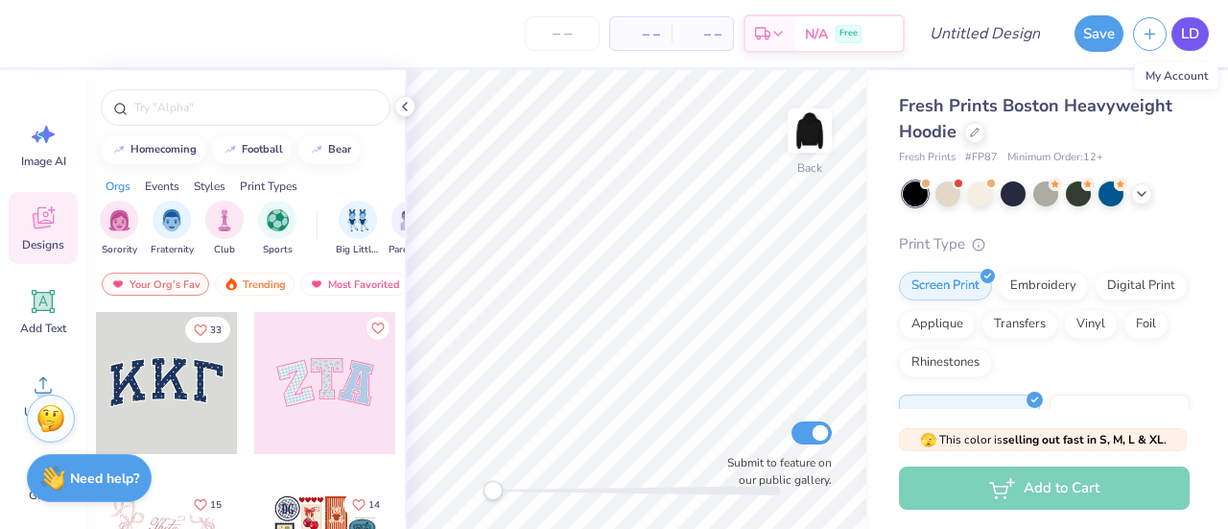
click at [1192, 46] on link "LD" at bounding box center [1190, 34] width 37 height 34
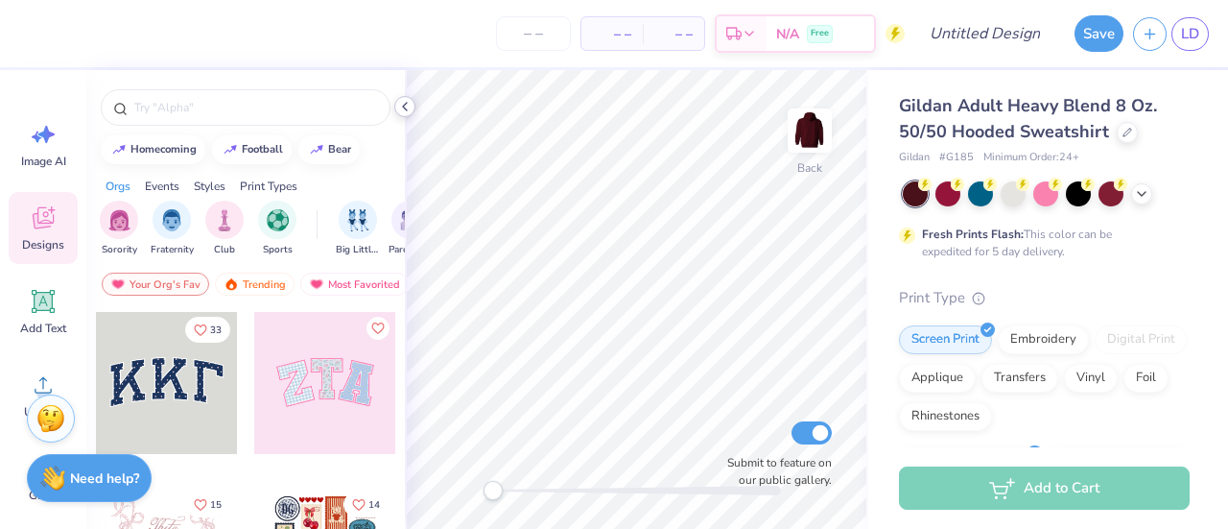
click at [412, 106] on icon at bounding box center [404, 106] width 15 height 15
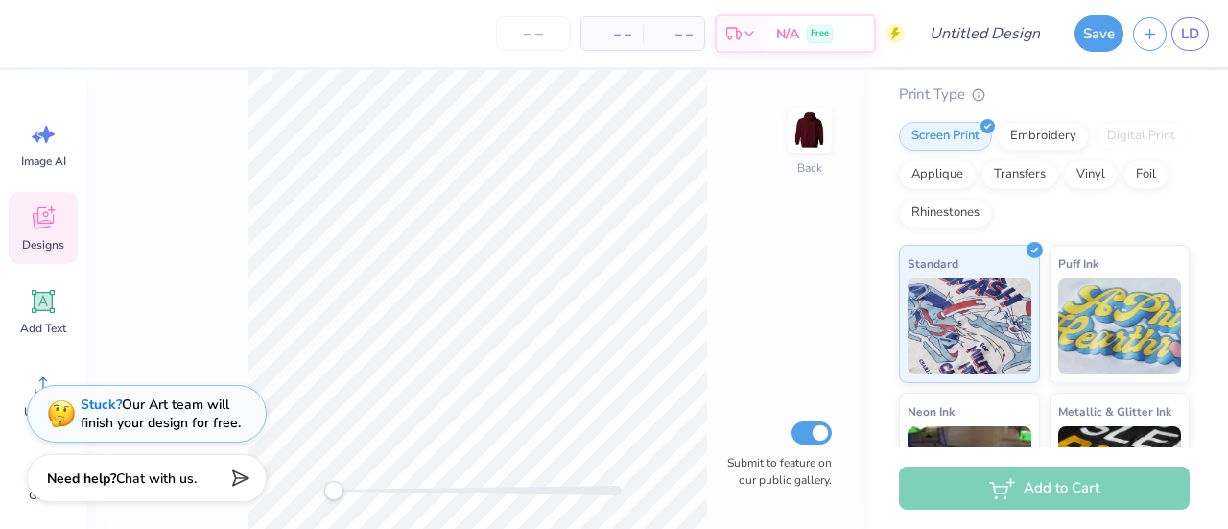
scroll to position [203, 0]
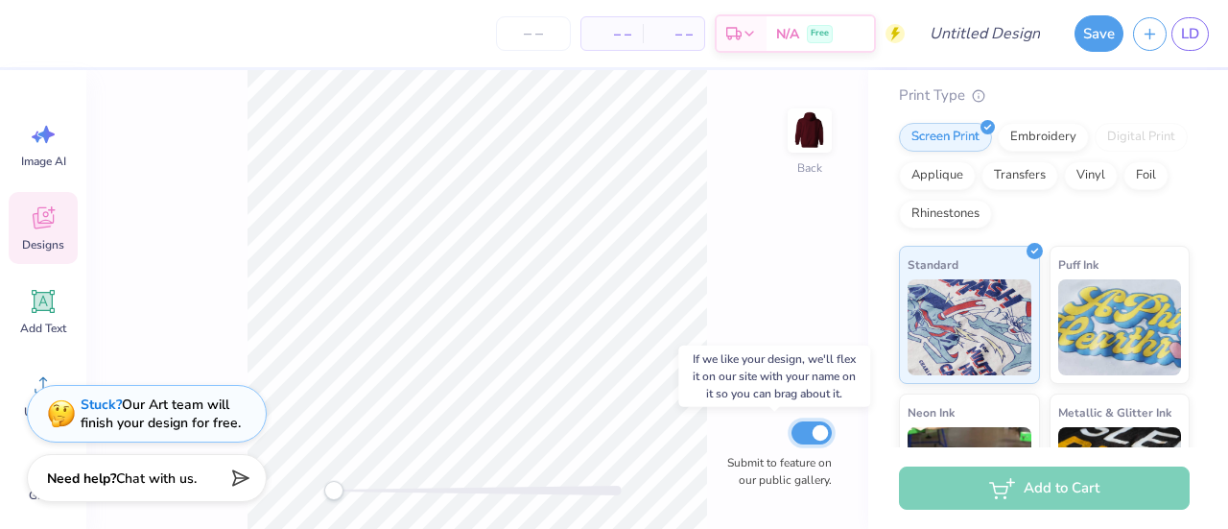
click at [823, 441] on input "Submit to feature on our public gallery." at bounding box center [812, 432] width 40 height 23
checkbox input "false"
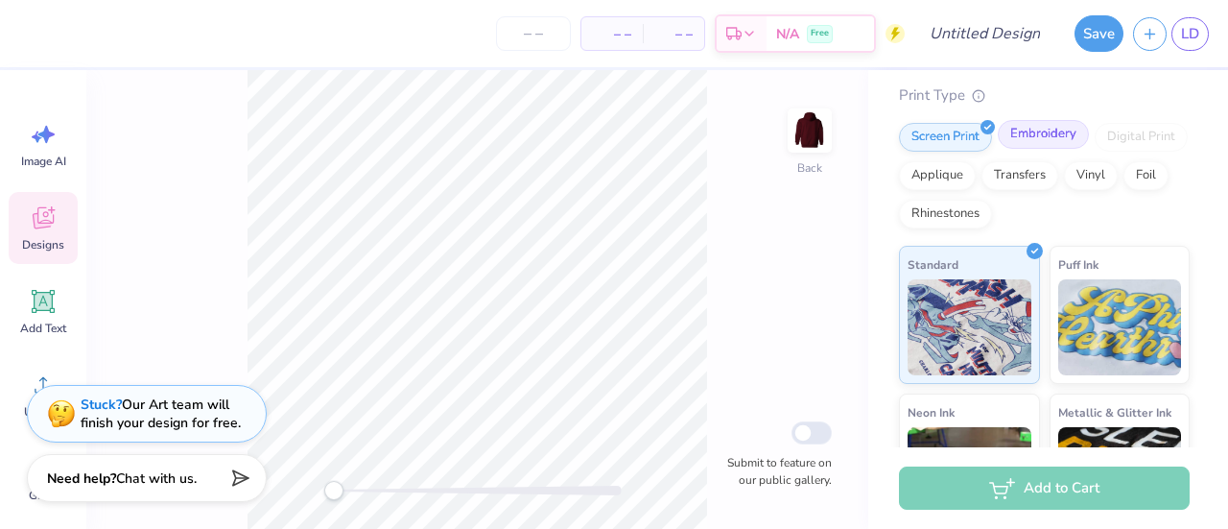
click at [1042, 131] on div "Embroidery" at bounding box center [1043, 134] width 91 height 29
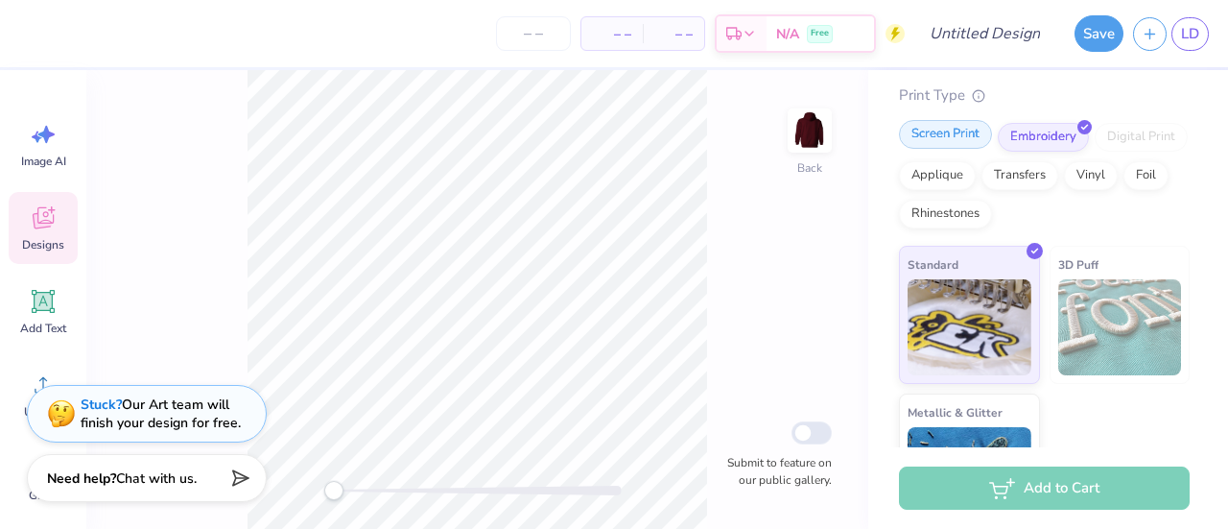
click at [966, 135] on div "Screen Print" at bounding box center [945, 134] width 93 height 29
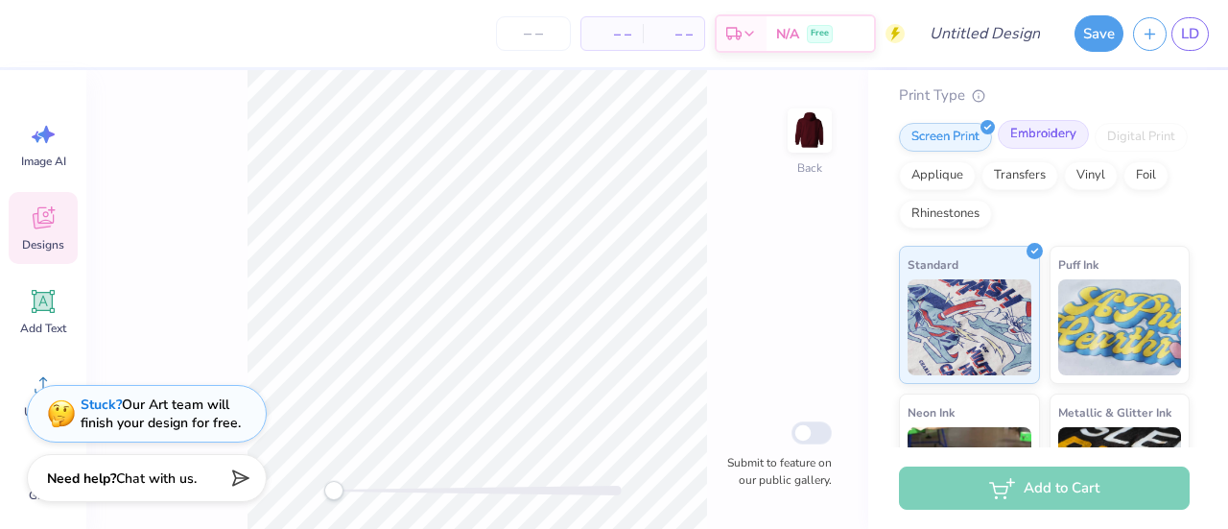
click at [1055, 135] on div "Embroidery" at bounding box center [1043, 134] width 91 height 29
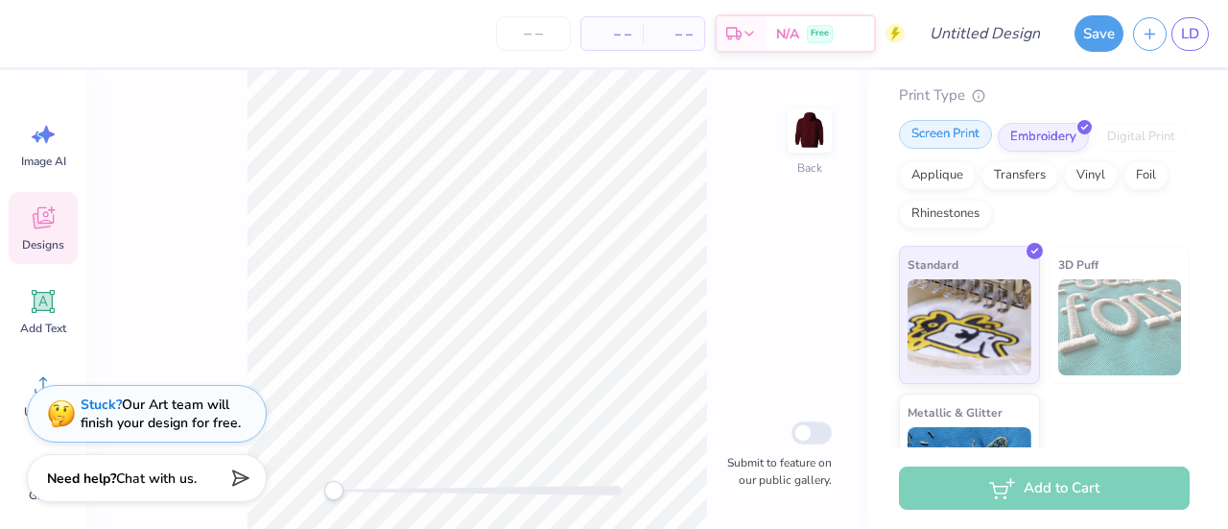
click at [973, 137] on div "Screen Print" at bounding box center [945, 134] width 93 height 29
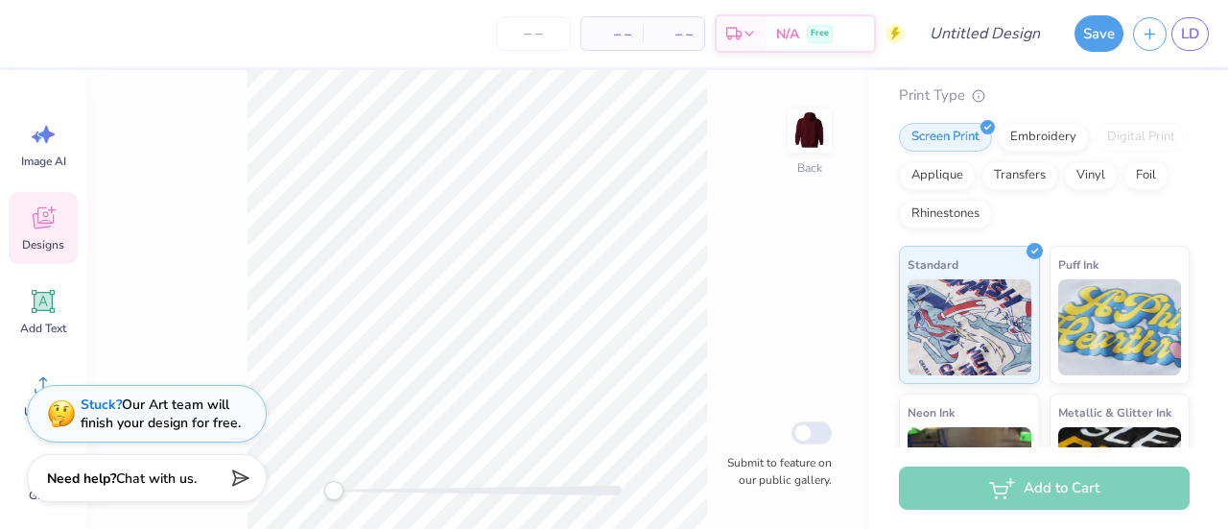
click at [955, 477] on div "Add to Cart" at bounding box center [1044, 487] width 291 height 43
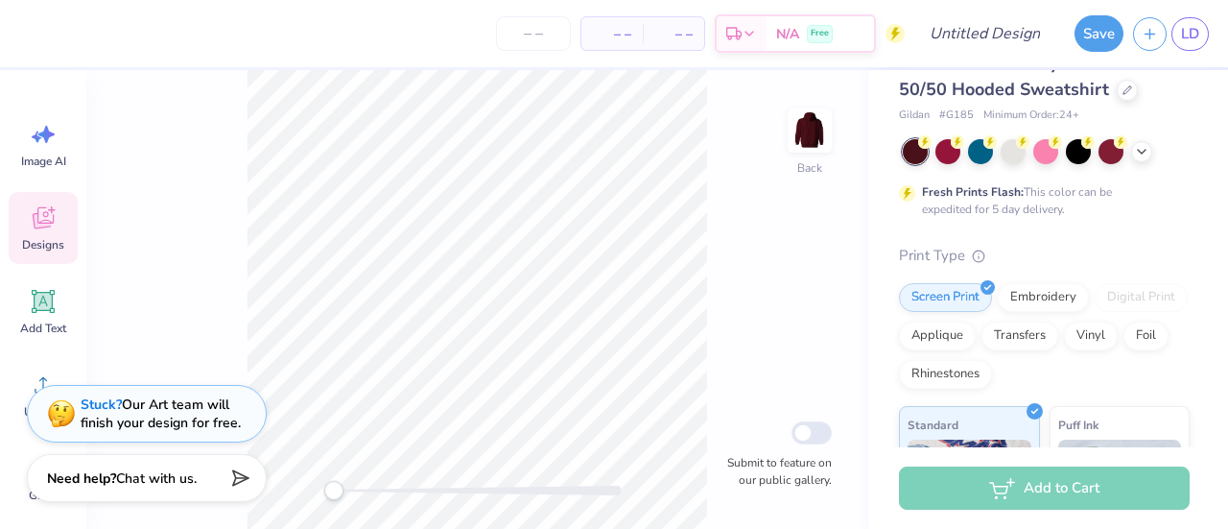
scroll to position [0, 0]
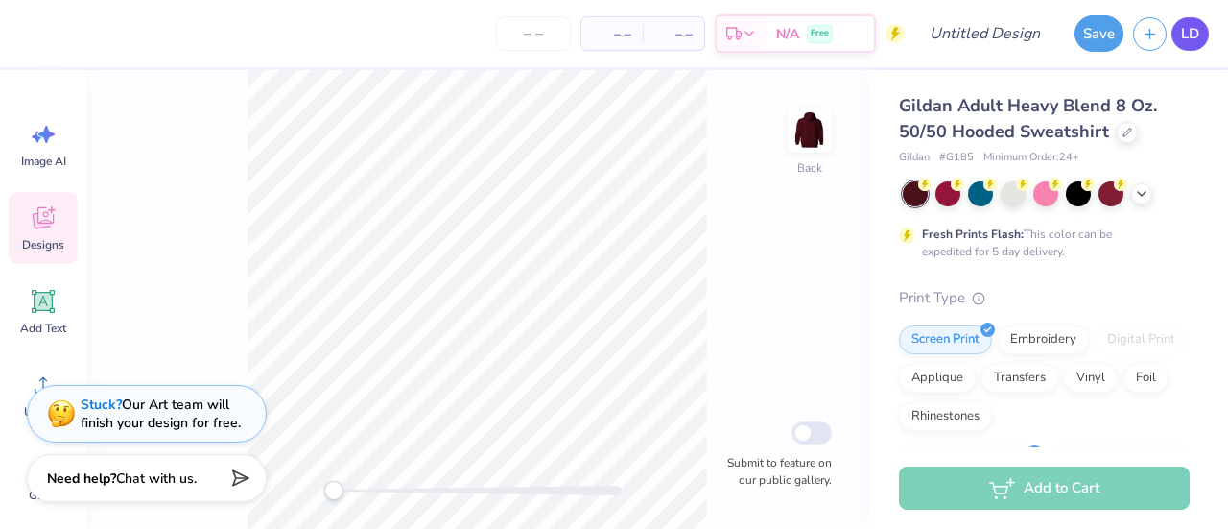
click at [1182, 45] on link "LD" at bounding box center [1190, 34] width 37 height 34
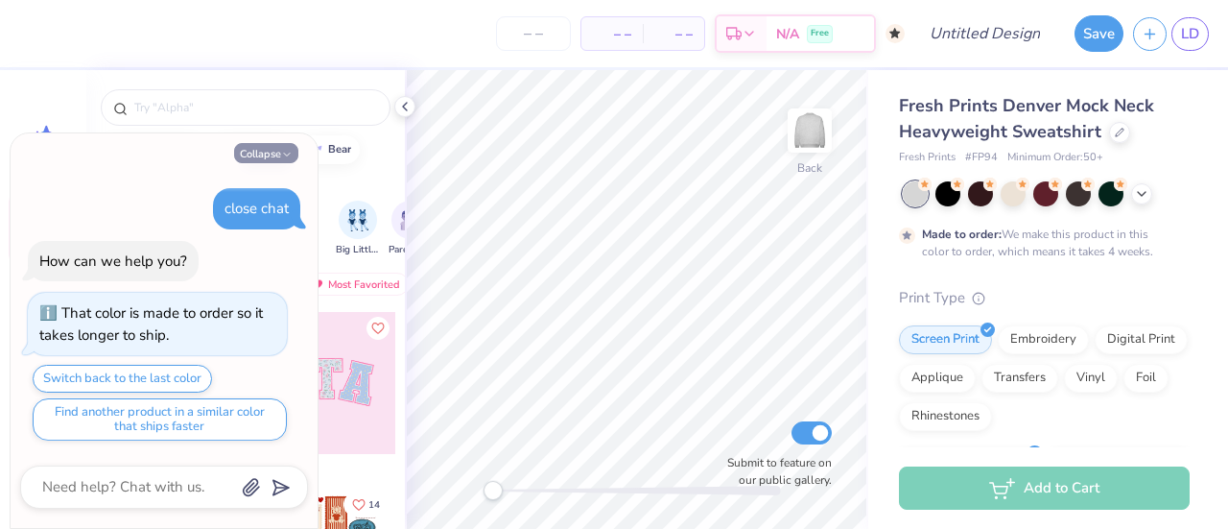
click at [267, 156] on button "Collapse" at bounding box center [266, 153] width 64 height 20
type textarea "x"
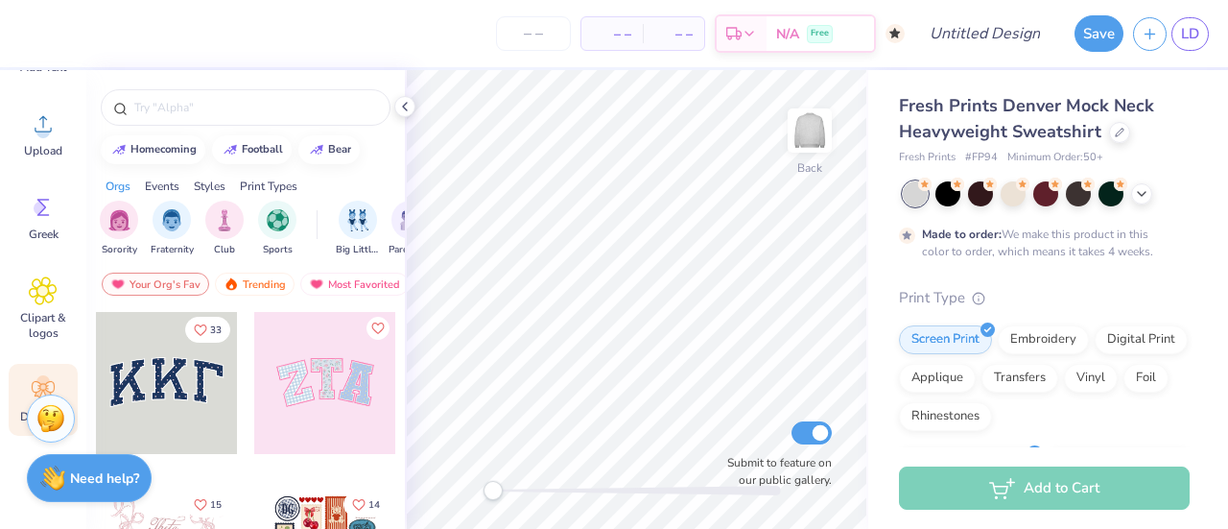
scroll to position [311, 0]
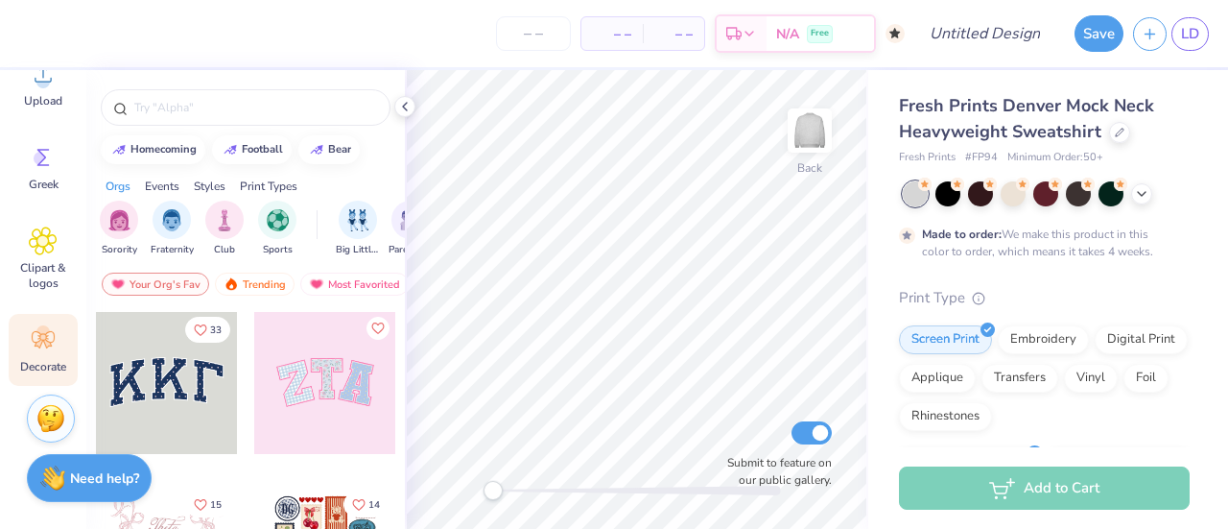
click at [56, 339] on icon at bounding box center [43, 339] width 29 height 29
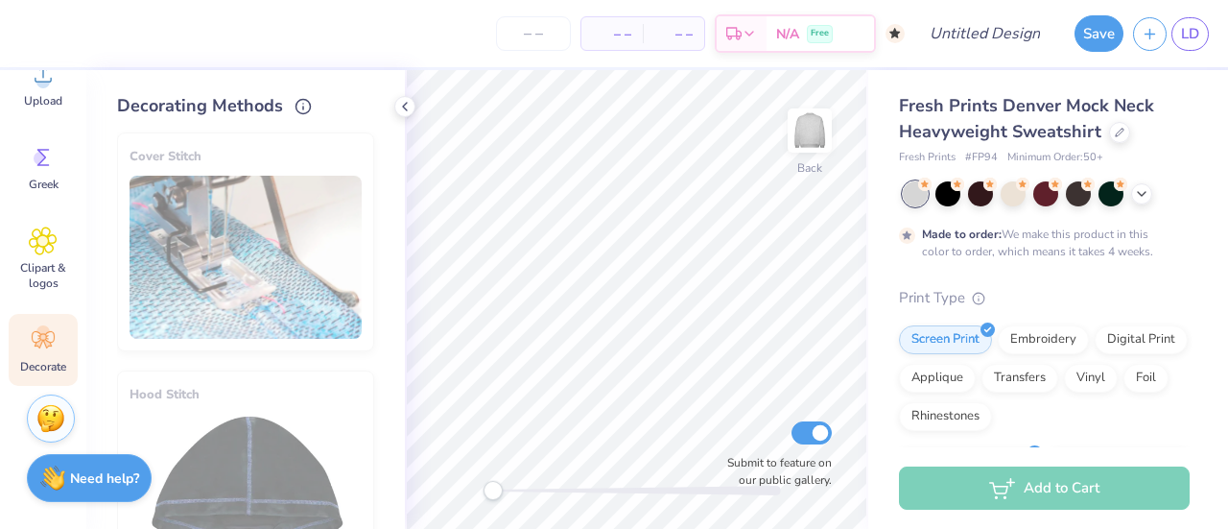
scroll to position [0, 0]
click at [283, 237] on div "Cover Stitch" at bounding box center [245, 243] width 257 height 219
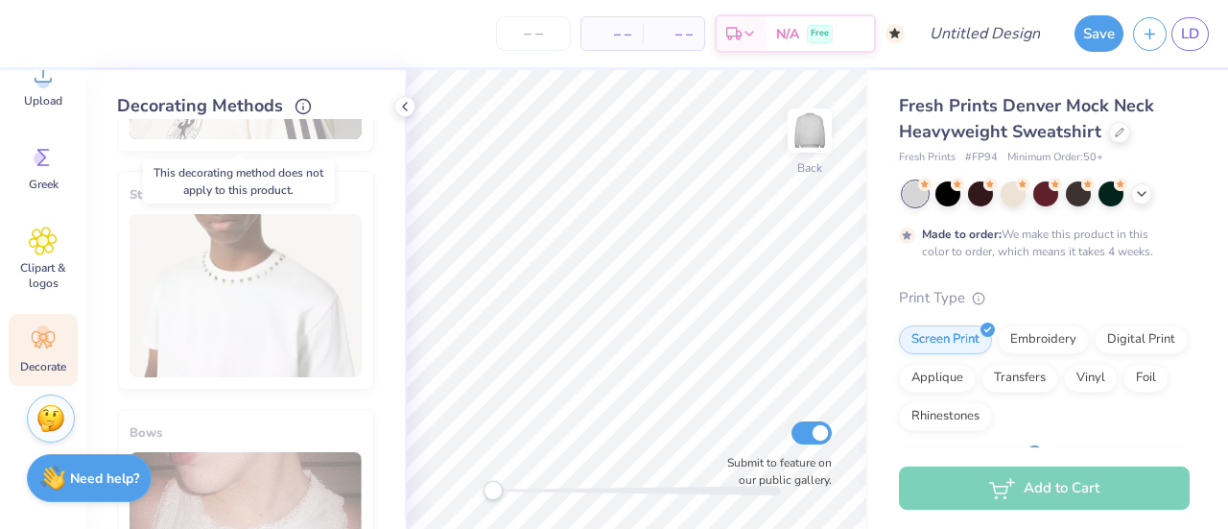
scroll to position [918, 0]
click at [403, 112] on icon at bounding box center [404, 106] width 15 height 15
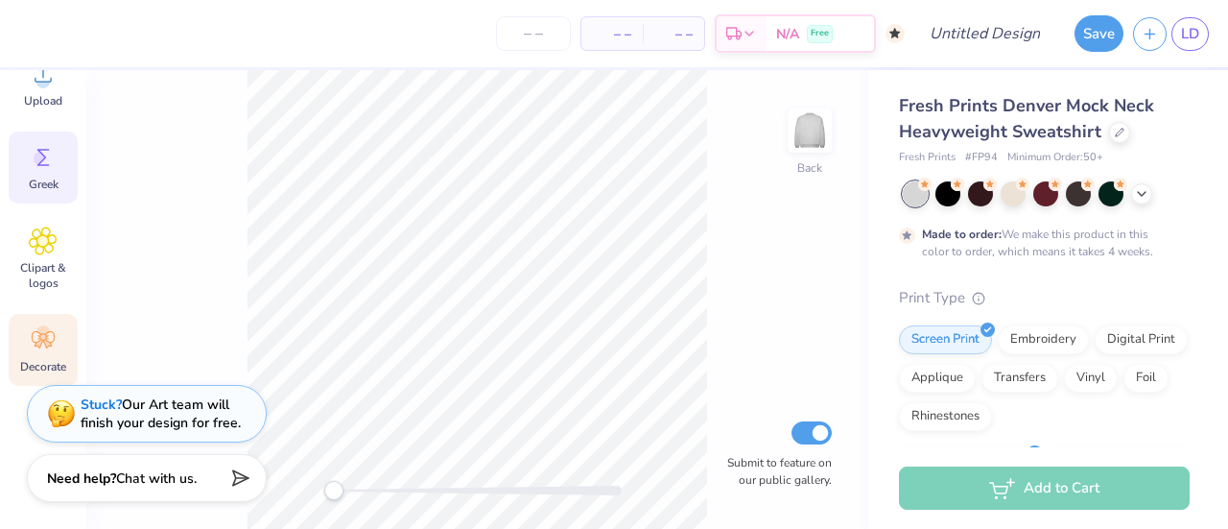
click at [58, 177] on span "Greek" at bounding box center [44, 184] width 30 height 15
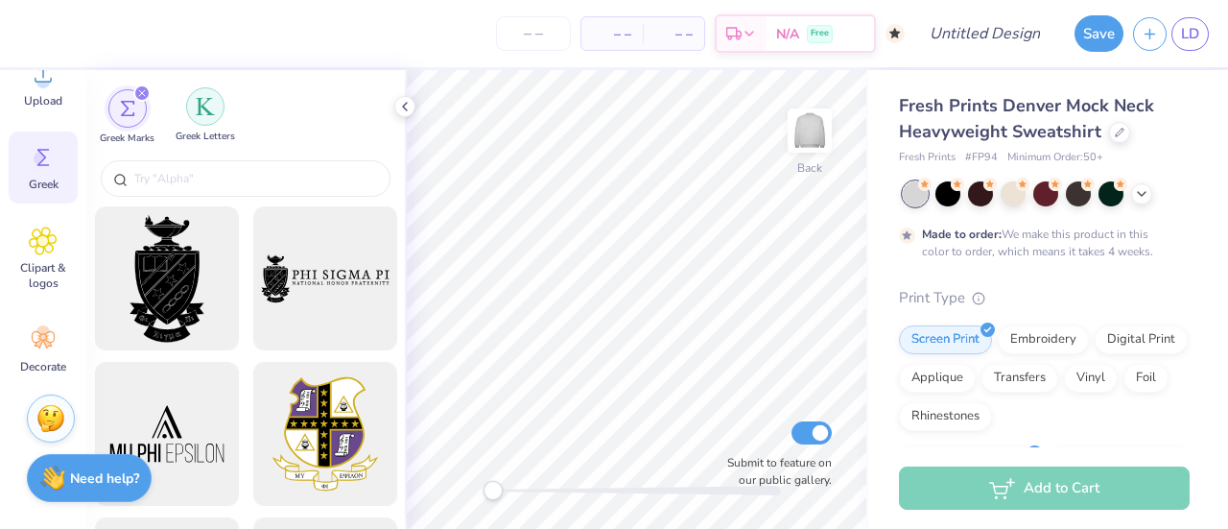
click at [205, 116] on div "filter for Greek Letters" at bounding box center [205, 106] width 38 height 38
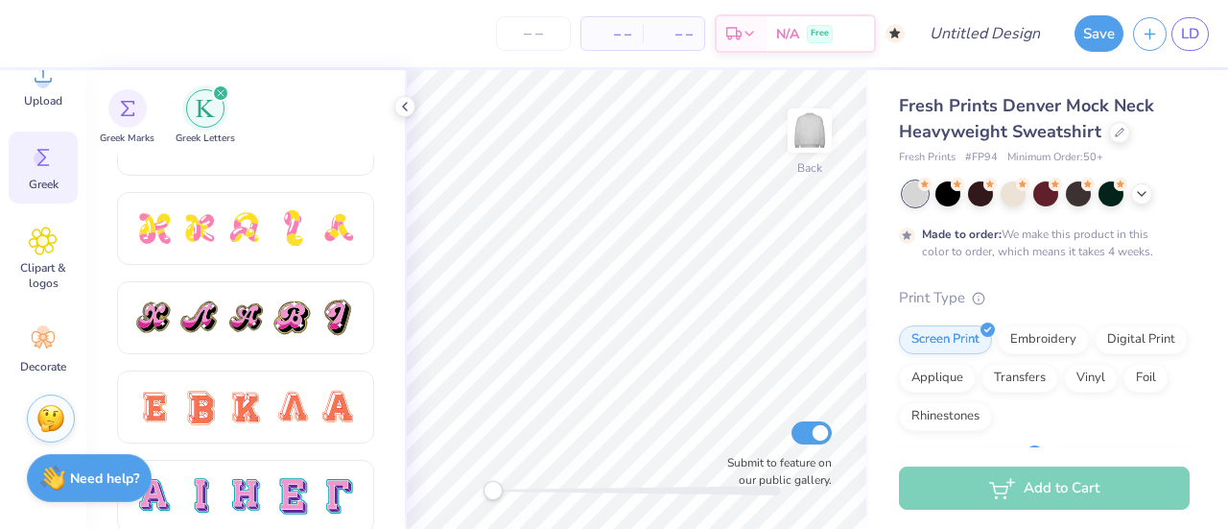
scroll to position [1037, 0]
